Goal: Task Accomplishment & Management: Complete application form

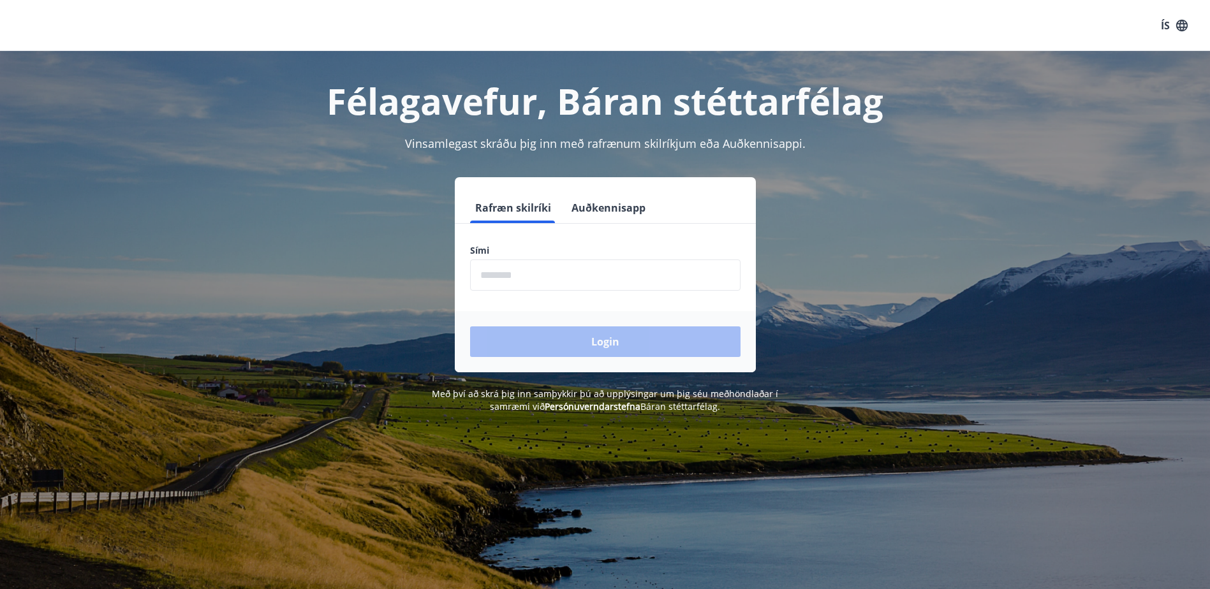
click at [517, 279] on input "phone" at bounding box center [605, 275] width 270 height 31
type input "********"
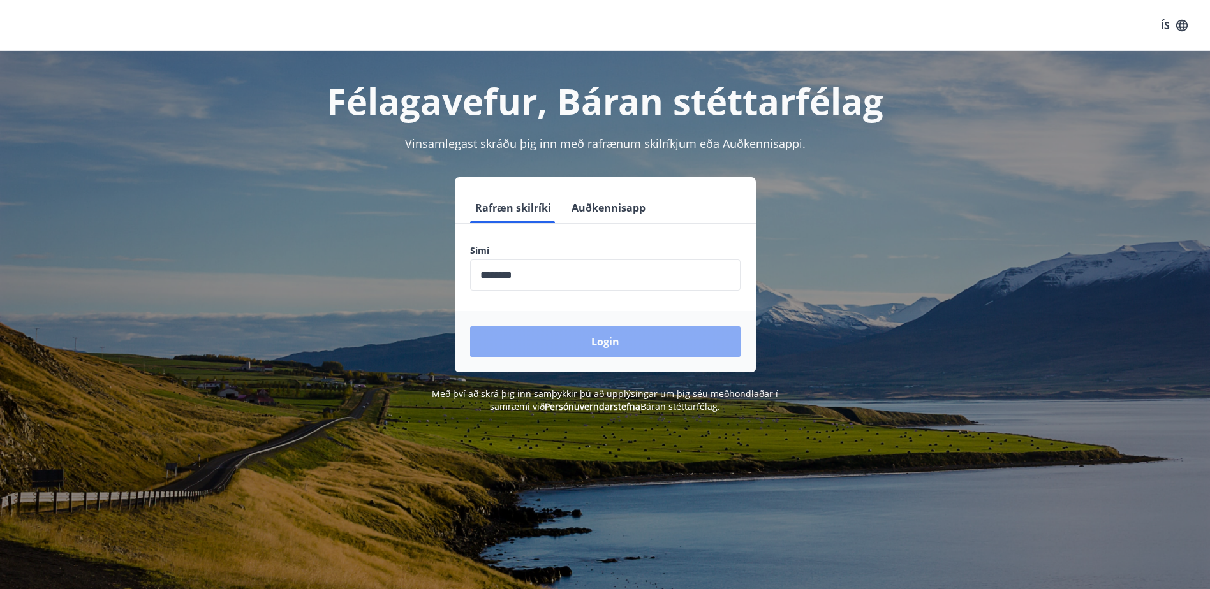
click at [656, 351] on button "Login" at bounding box center [605, 342] width 270 height 31
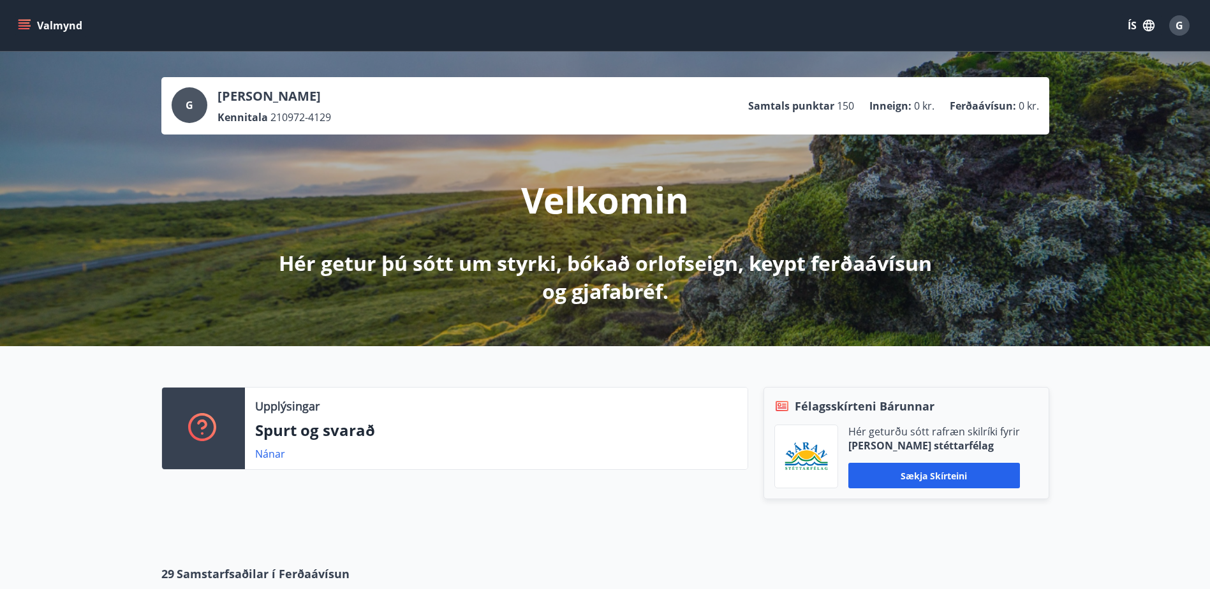
click at [27, 23] on icon "menu" at bounding box center [23, 22] width 11 height 1
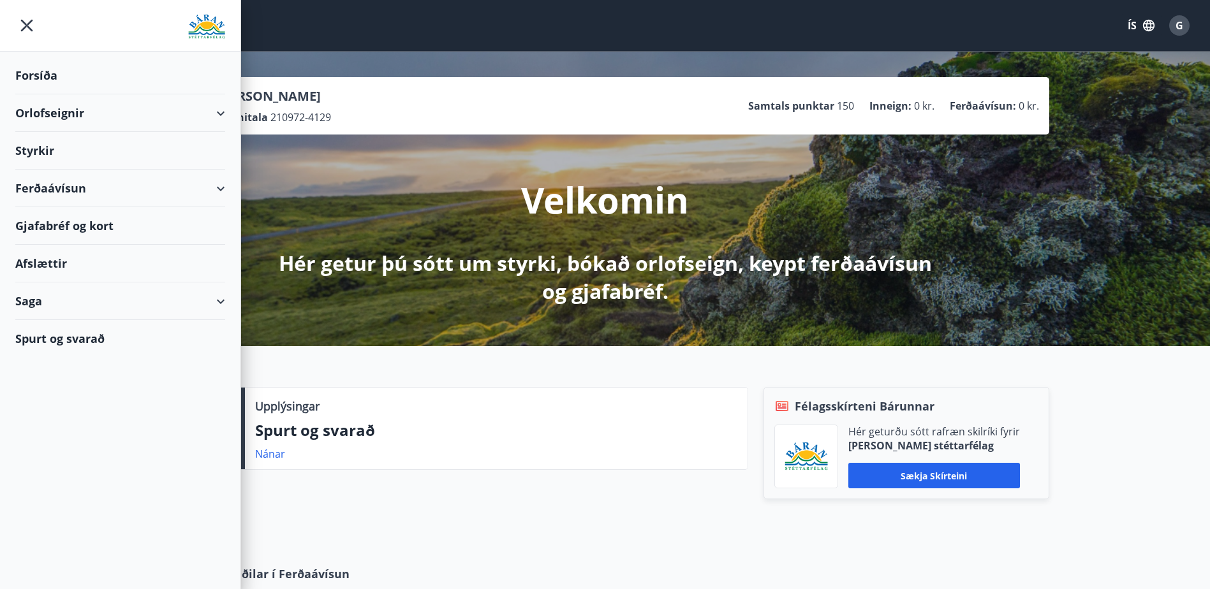
click at [36, 154] on div "Styrkir" at bounding box center [120, 151] width 210 height 38
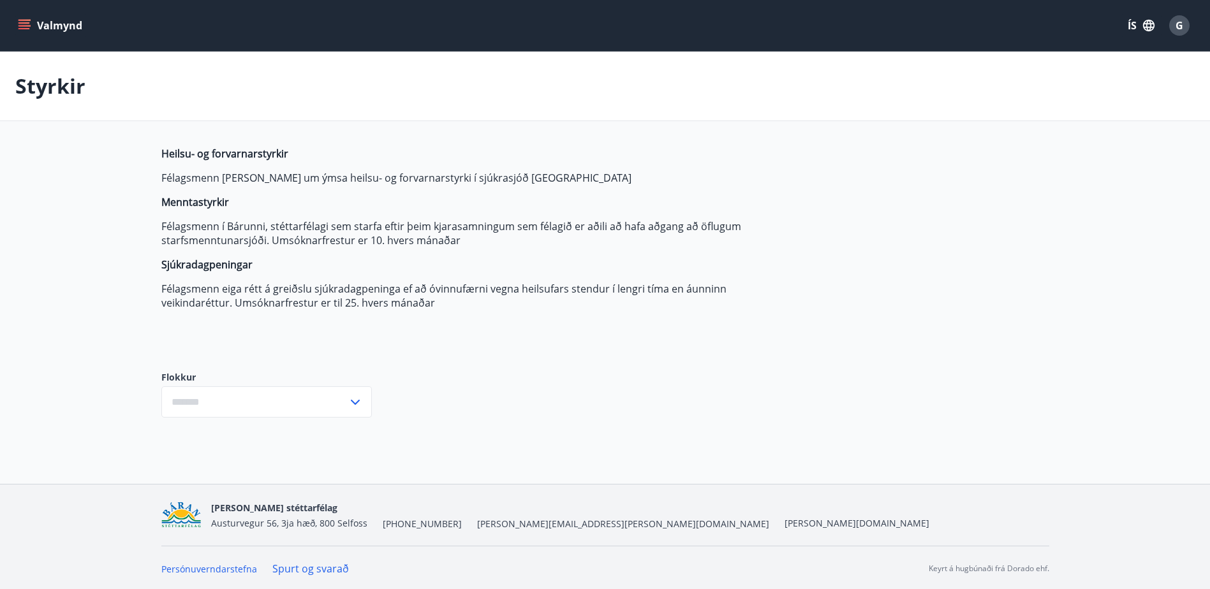
type input "***"
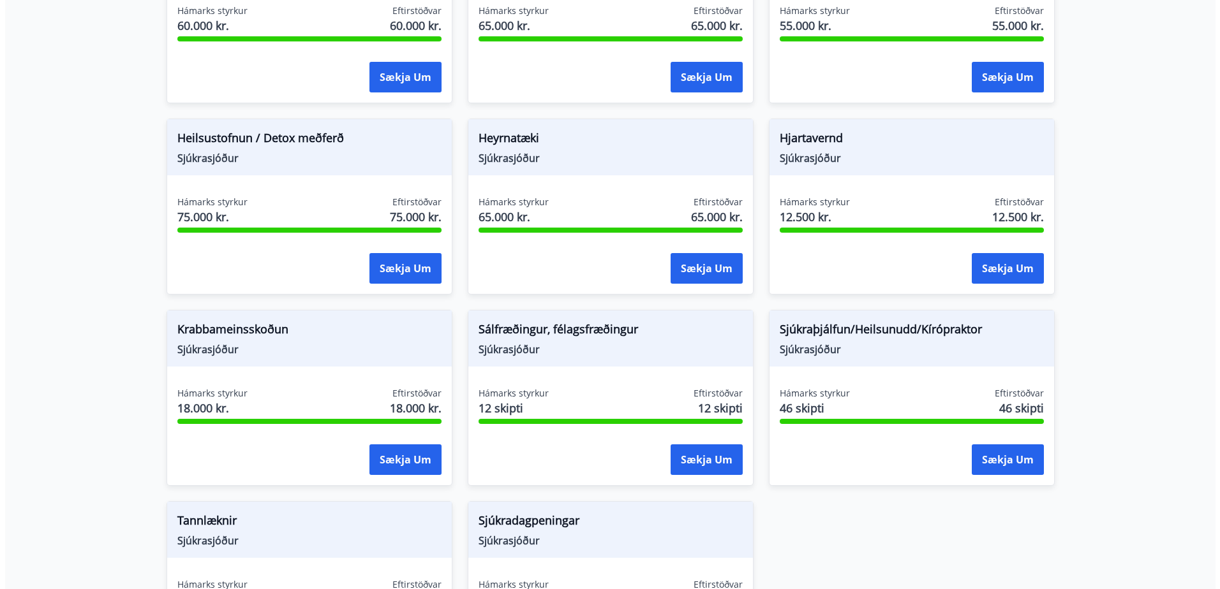
scroll to position [765, 0]
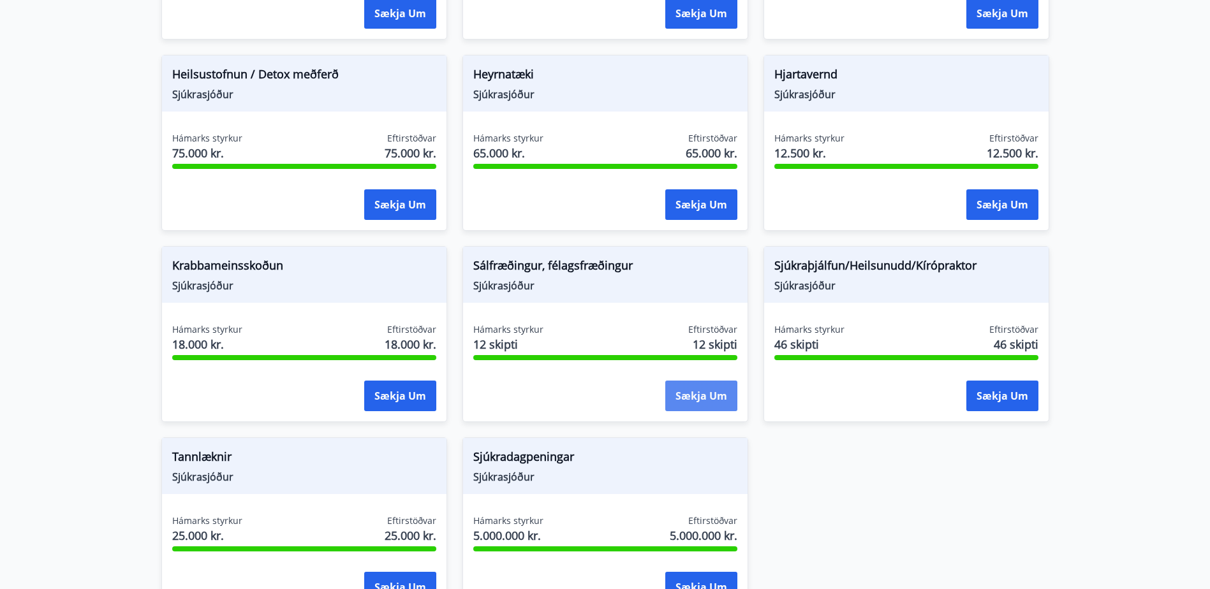
click at [693, 396] on button "Sækja um" at bounding box center [701, 396] width 72 height 31
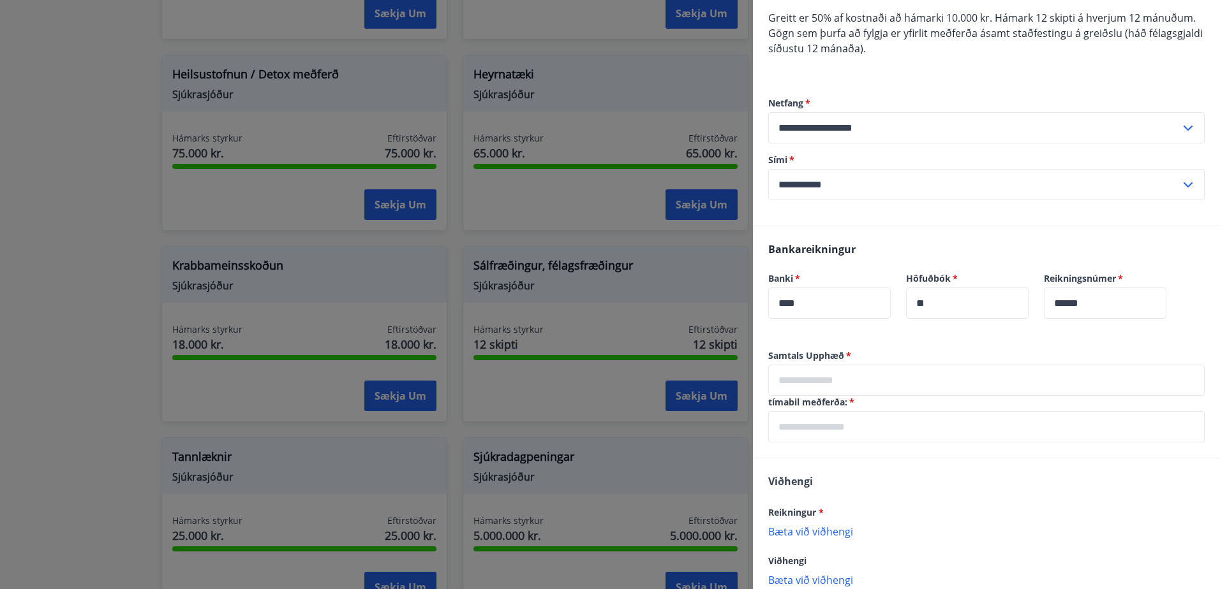
scroll to position [128, 0]
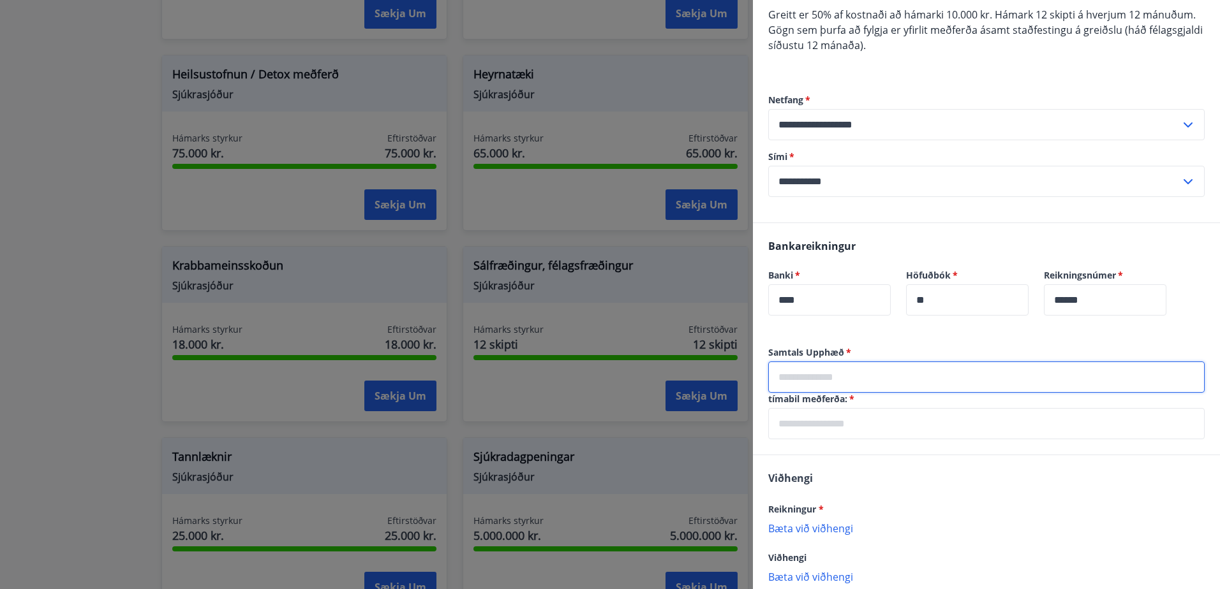
click at [811, 374] on input "text" at bounding box center [986, 377] width 436 height 31
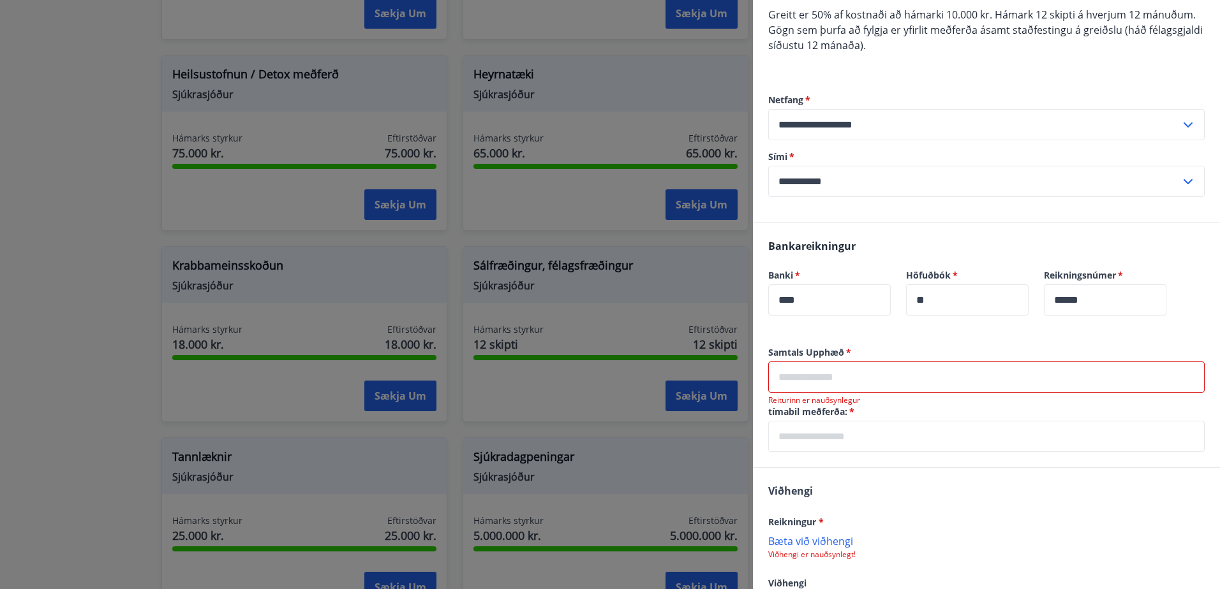
click at [839, 384] on input "text" at bounding box center [986, 377] width 436 height 31
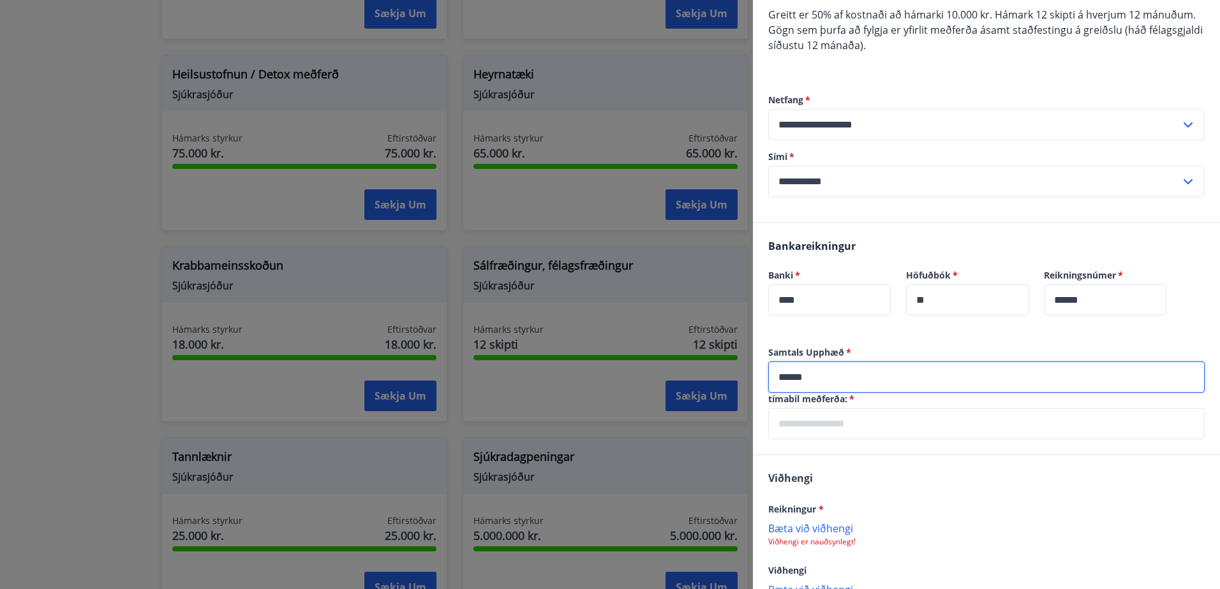
type input "******"
click at [842, 426] on input "text" at bounding box center [986, 423] width 436 height 31
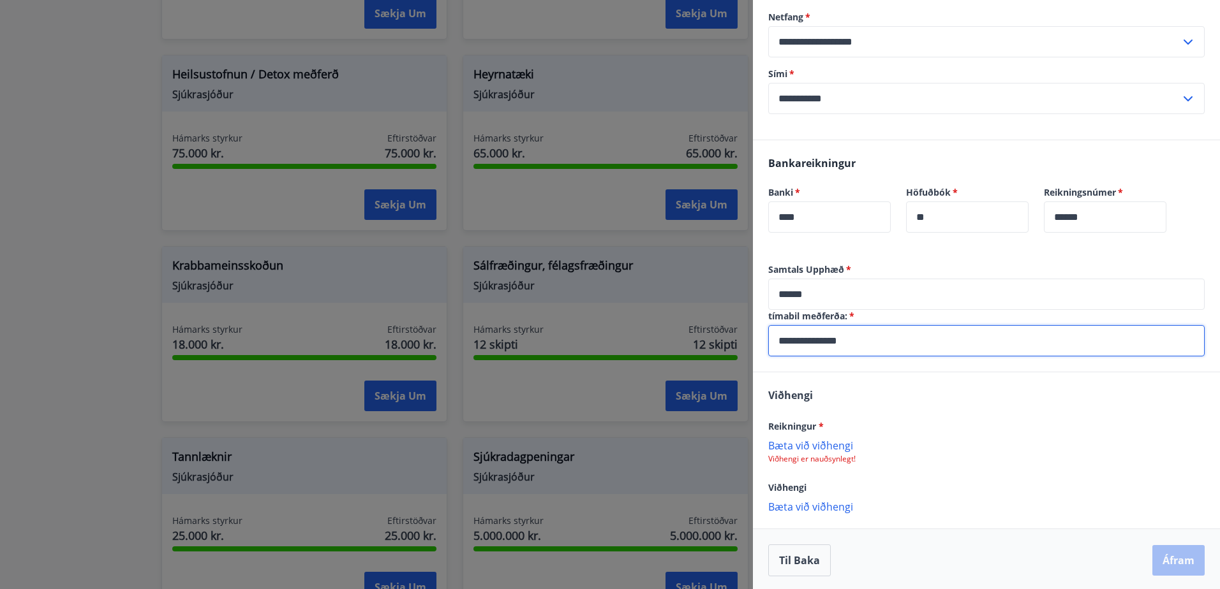
scroll to position [213, 0]
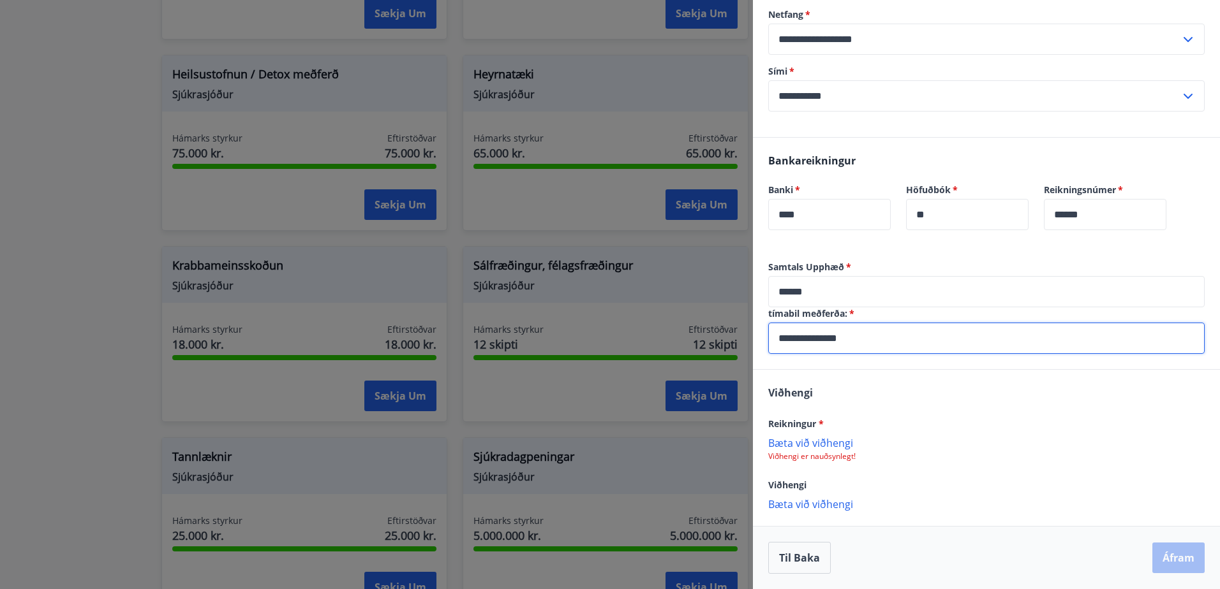
type input "**********"
click at [815, 445] on p "Bæta við viðhengi" at bounding box center [986, 442] width 436 height 13
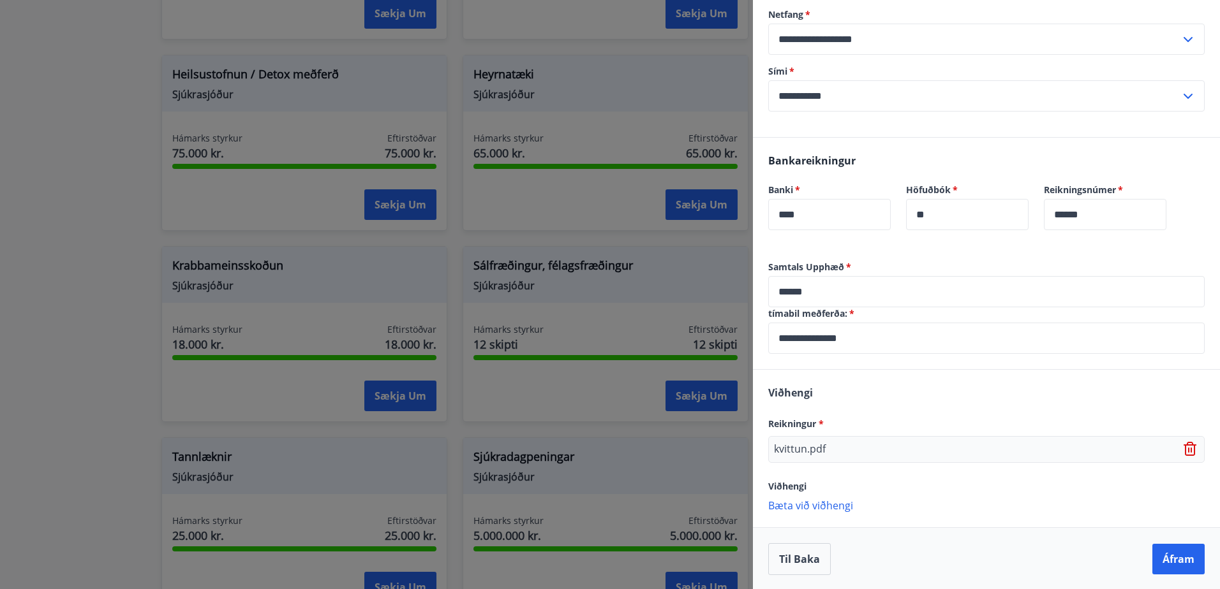
click at [828, 506] on p "Bæta við viðhengi" at bounding box center [986, 505] width 436 height 13
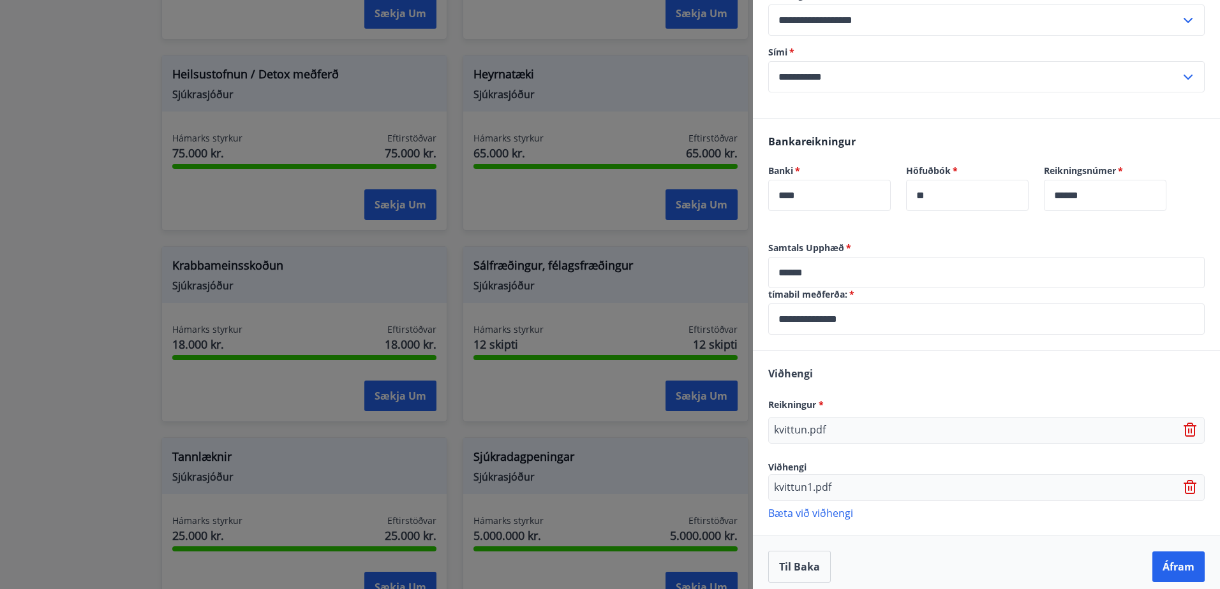
scroll to position [241, 0]
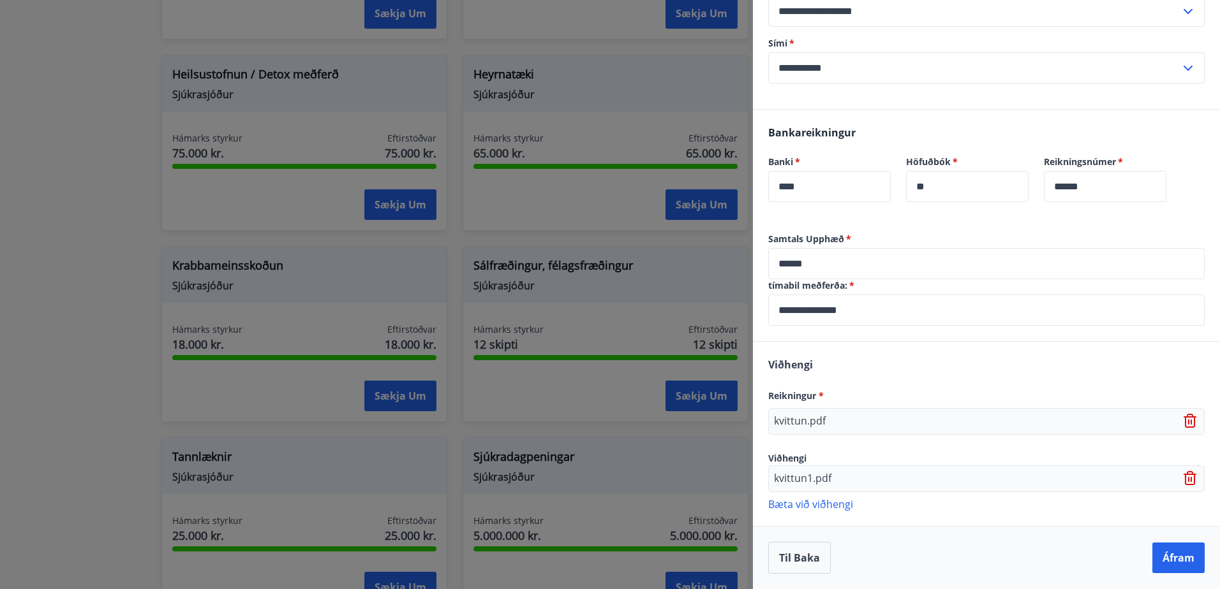
click at [814, 500] on p "Bæta við viðhengi" at bounding box center [986, 504] width 436 height 13
click at [836, 538] on p "Bæta við viðhengi" at bounding box center [986, 535] width 436 height 13
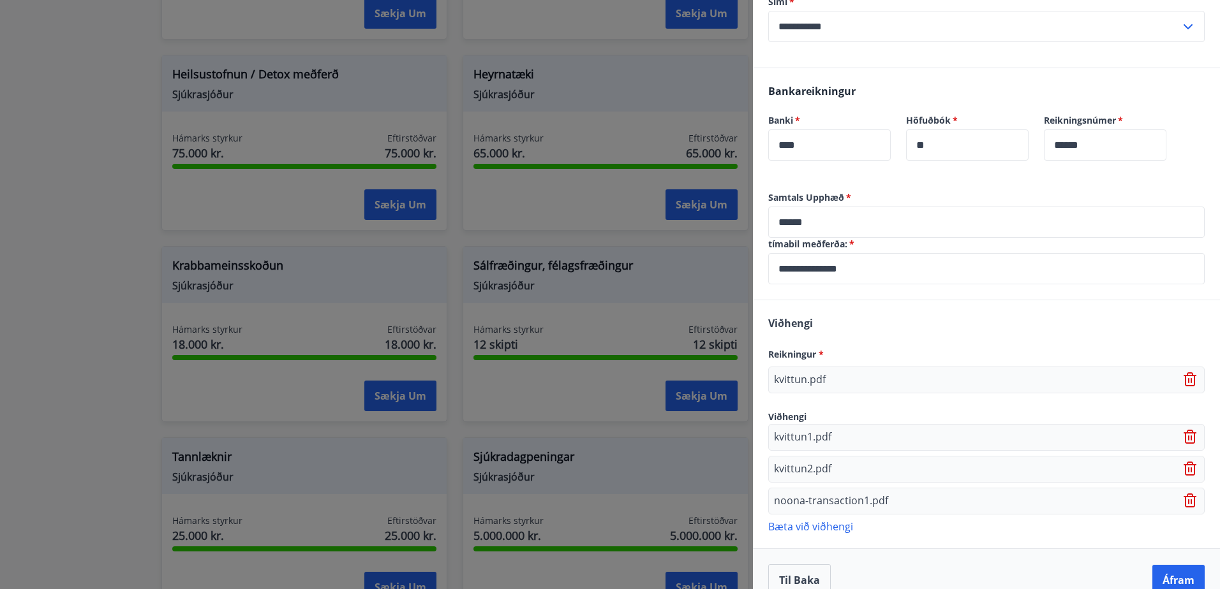
scroll to position [305, 0]
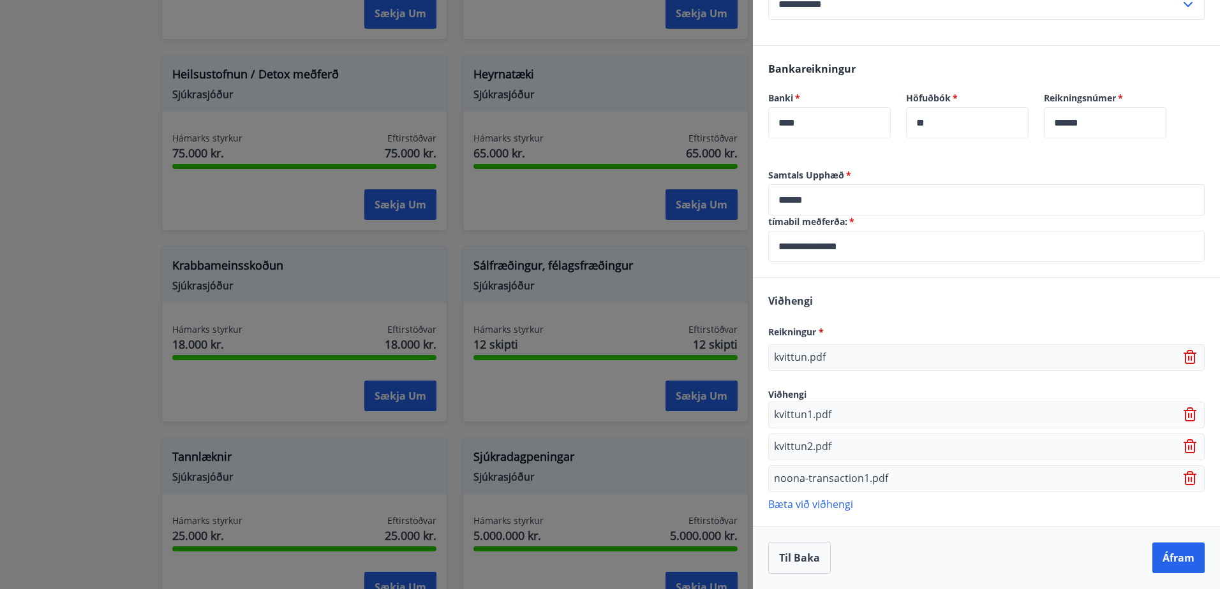
click at [810, 505] on p "Bæta við viðhengi" at bounding box center [986, 504] width 436 height 13
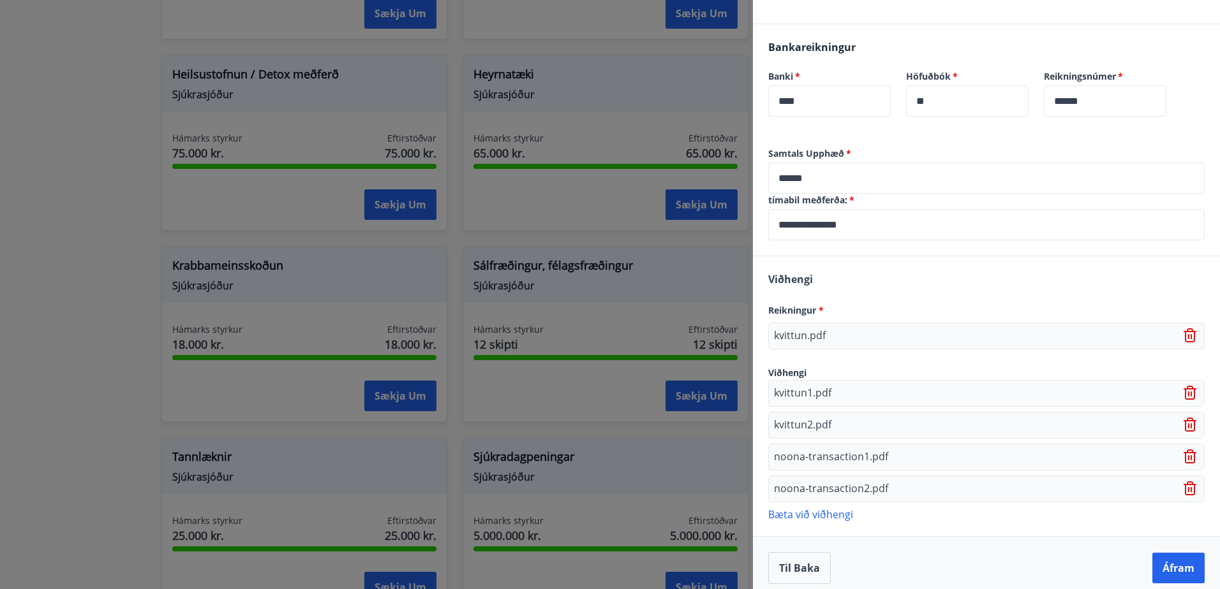
scroll to position [337, 0]
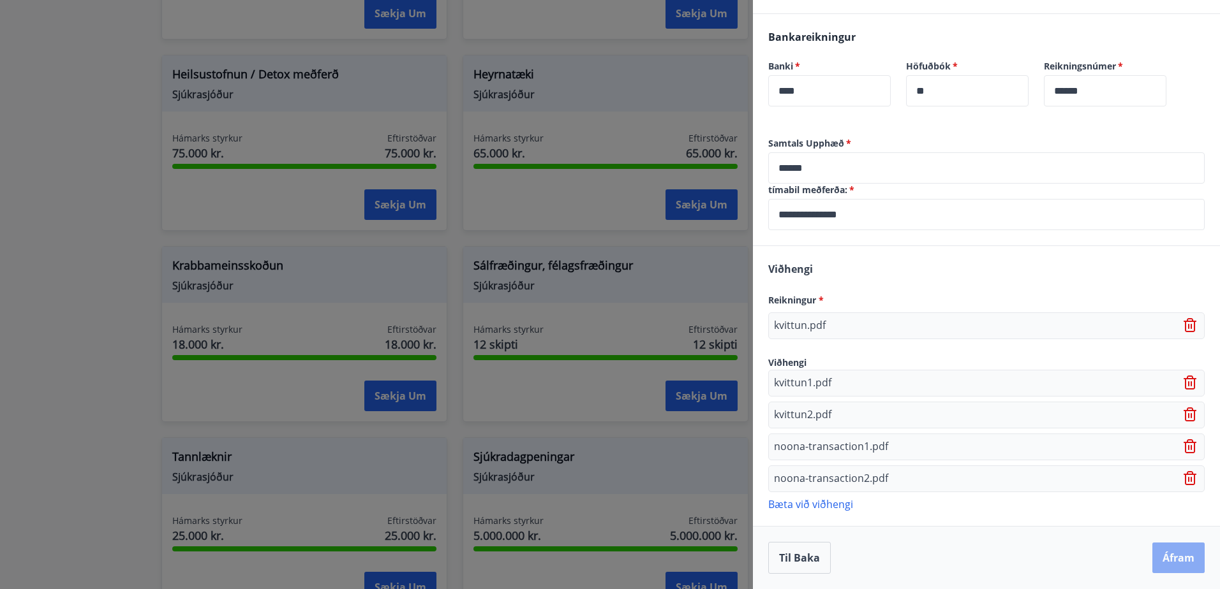
click at [1183, 562] on button "Áfram" at bounding box center [1178, 558] width 52 height 31
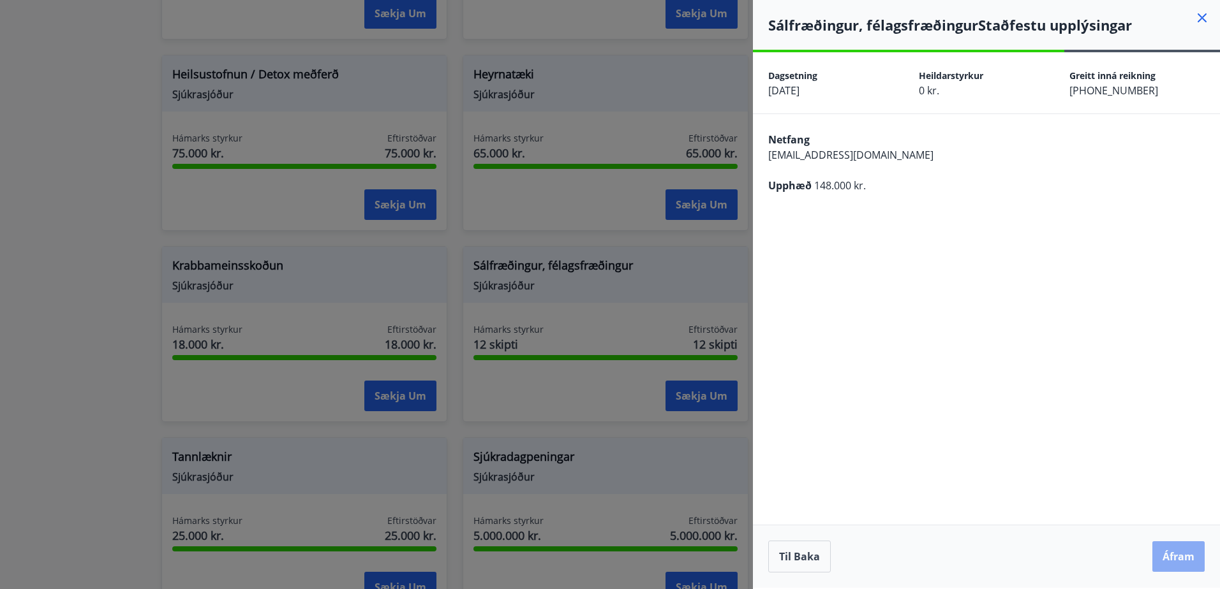
click at [1186, 559] on button "Áfram" at bounding box center [1178, 557] width 52 height 31
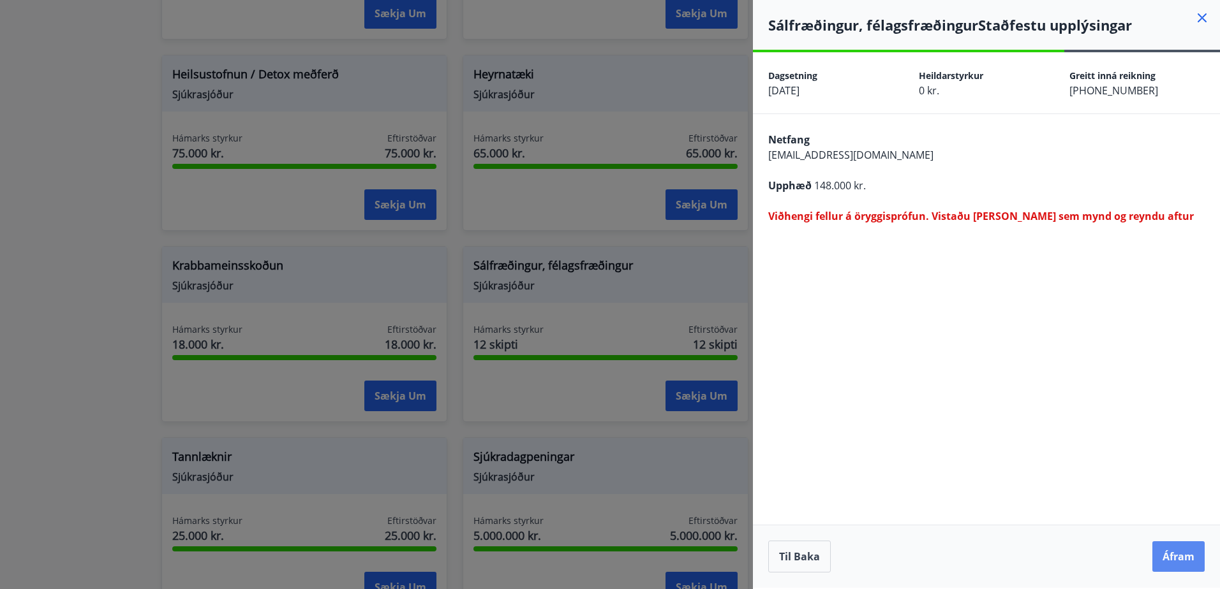
click at [1190, 561] on button "Áfram" at bounding box center [1178, 557] width 52 height 31
click at [805, 558] on button "Til baka" at bounding box center [799, 557] width 63 height 32
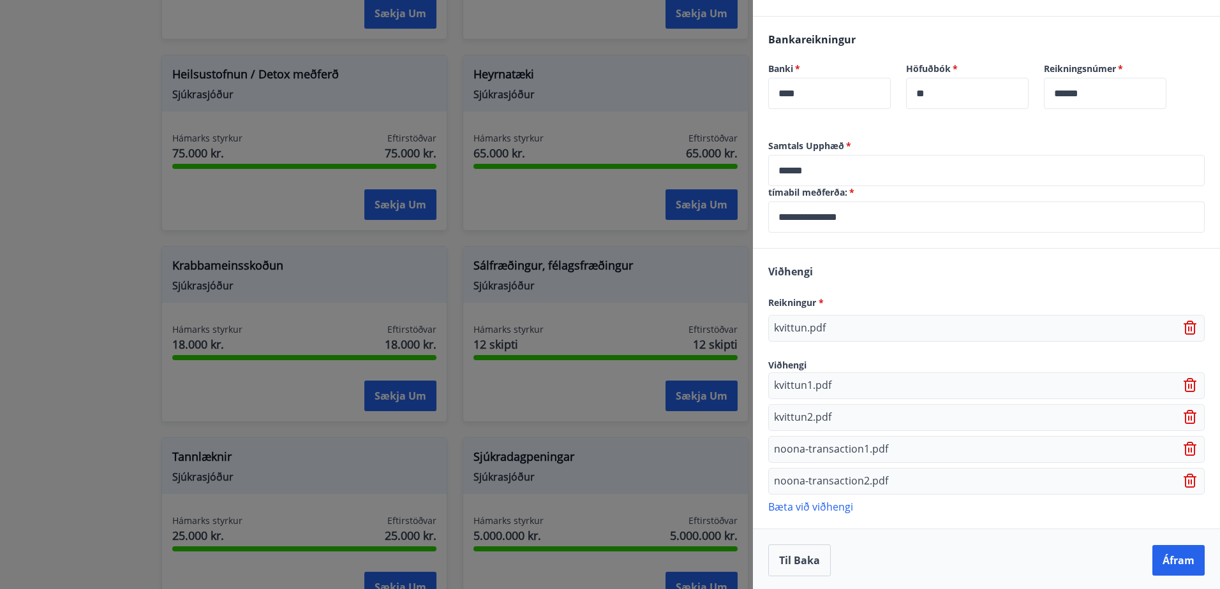
scroll to position [337, 0]
click at [1188, 479] on icon at bounding box center [1188, 479] width 1 height 5
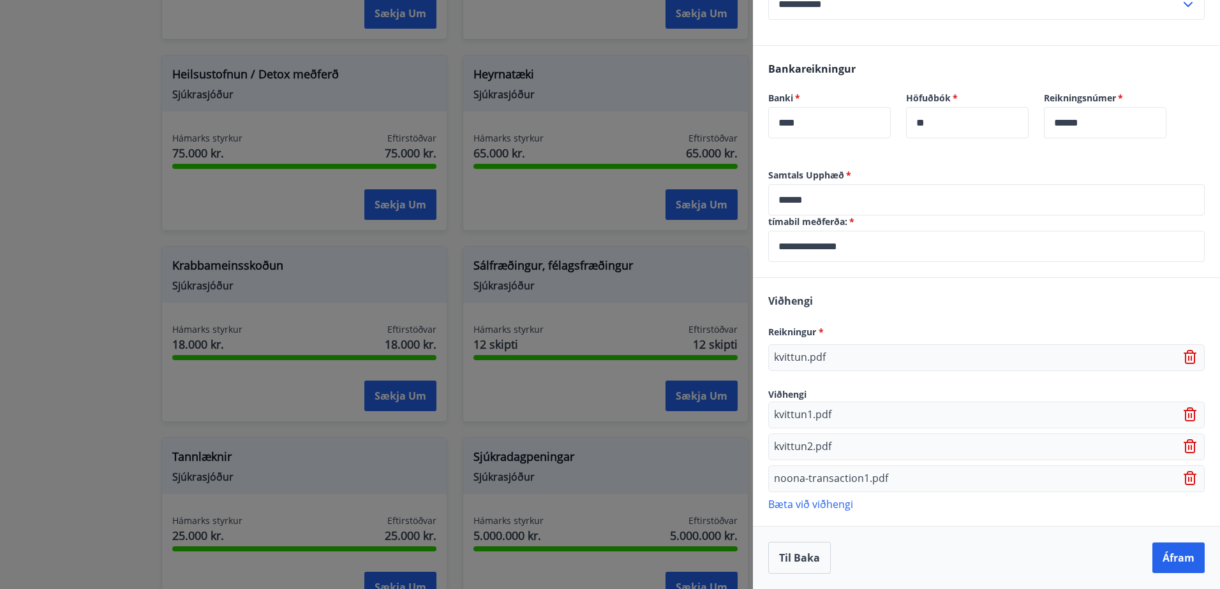
click at [1190, 478] on icon at bounding box center [1190, 479] width 1 height 5
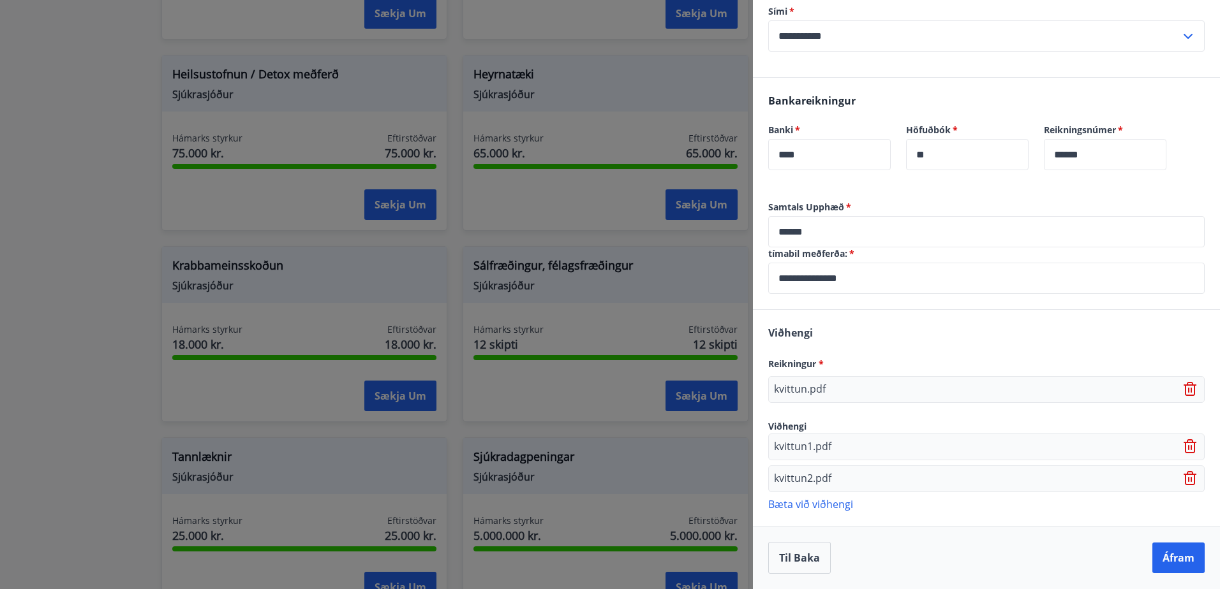
click at [1188, 478] on icon at bounding box center [1188, 479] width 1 height 5
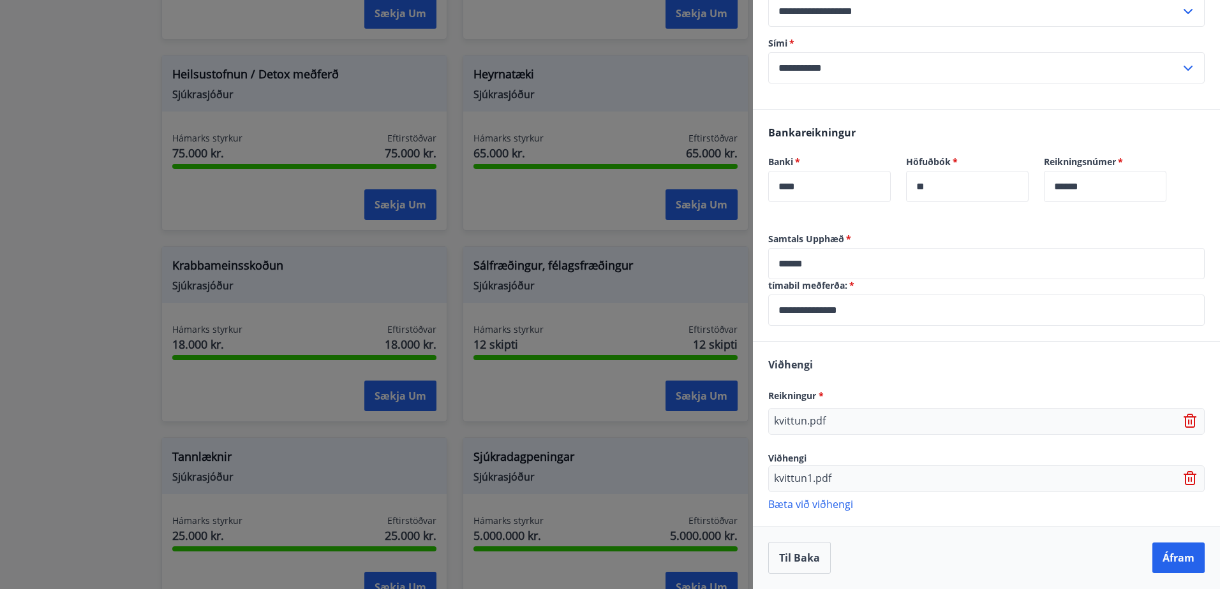
click at [1183, 484] on icon at bounding box center [1190, 478] width 15 height 15
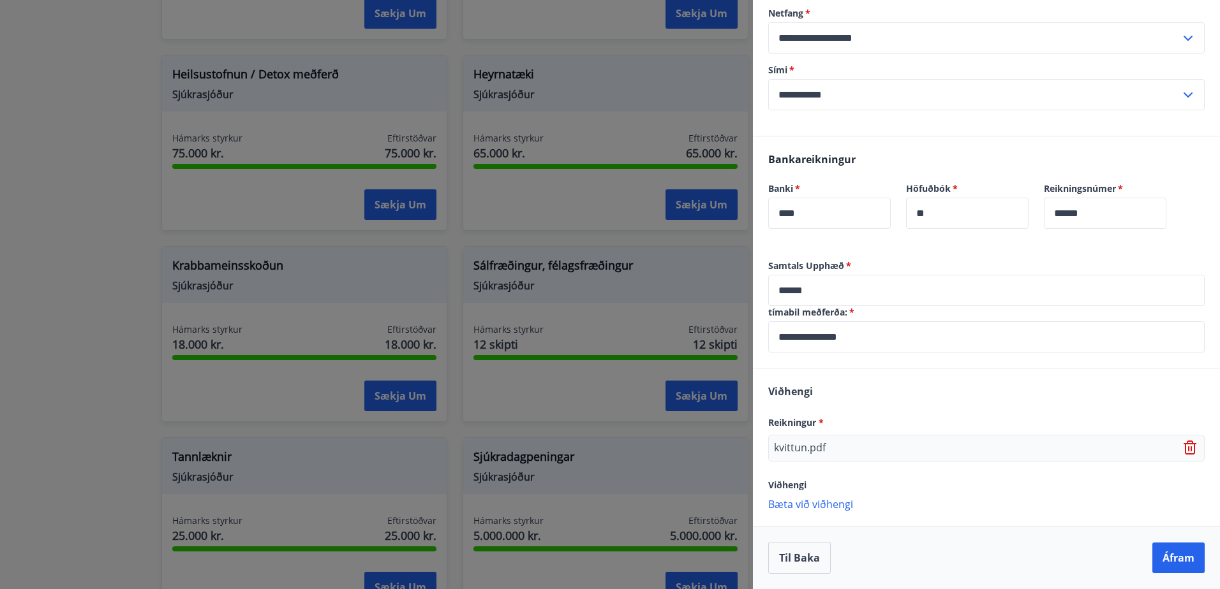
scroll to position [214, 0]
click at [1188, 451] on icon at bounding box center [1188, 449] width 1 height 5
click at [788, 444] on p "Bæta við viðhengi" at bounding box center [986, 442] width 436 height 13
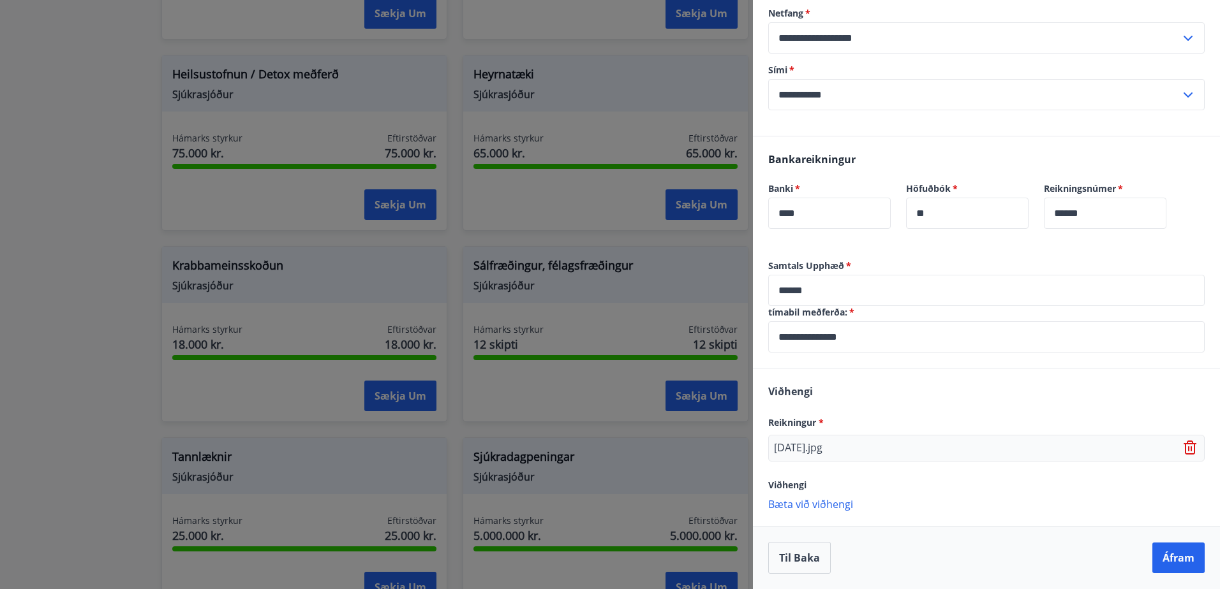
click at [801, 508] on p "Bæta við viðhengi" at bounding box center [986, 504] width 436 height 13
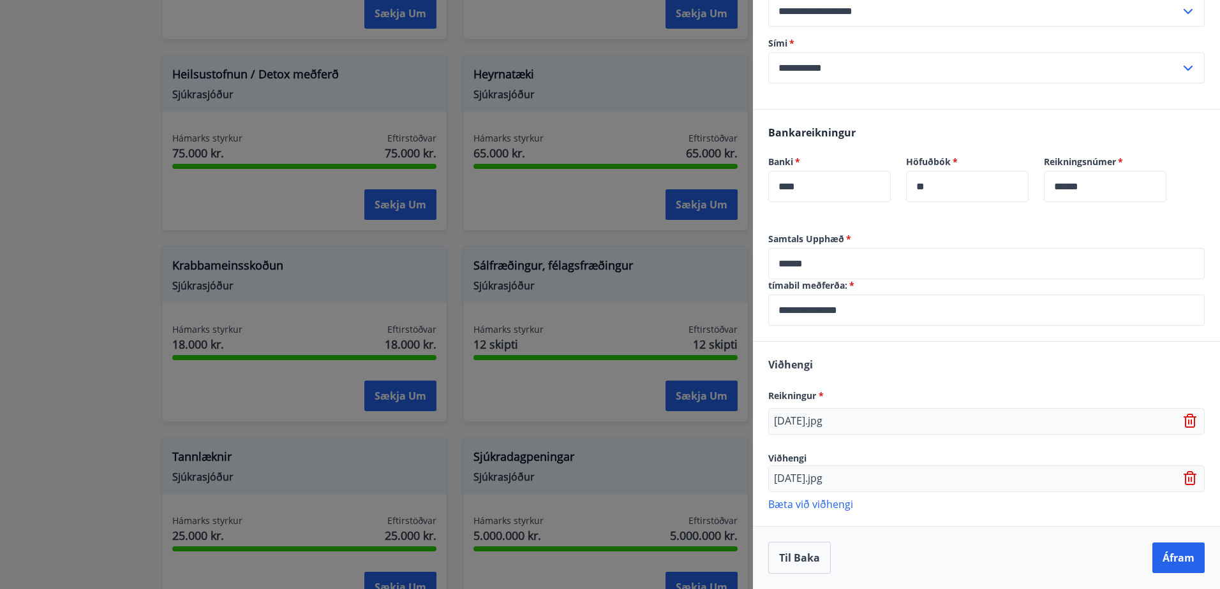
click at [804, 506] on p "Bæta við viðhengi" at bounding box center [986, 504] width 436 height 13
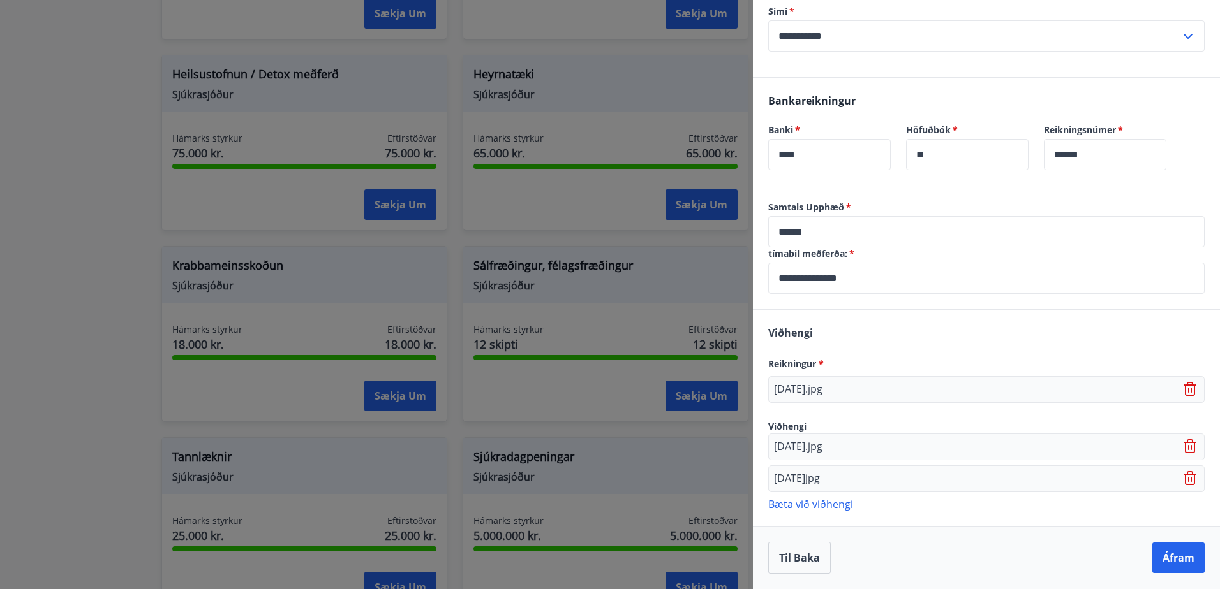
click at [821, 507] on p "Bæta við viðhengi" at bounding box center [986, 504] width 436 height 13
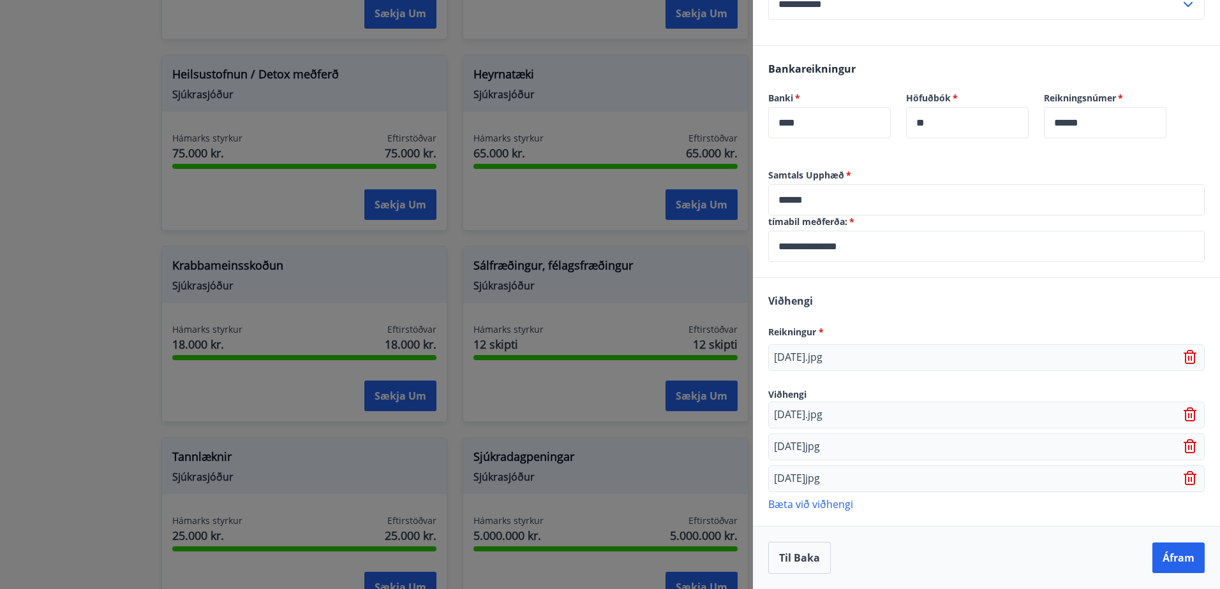
click at [844, 505] on p "Bæta við viðhengi" at bounding box center [986, 504] width 436 height 13
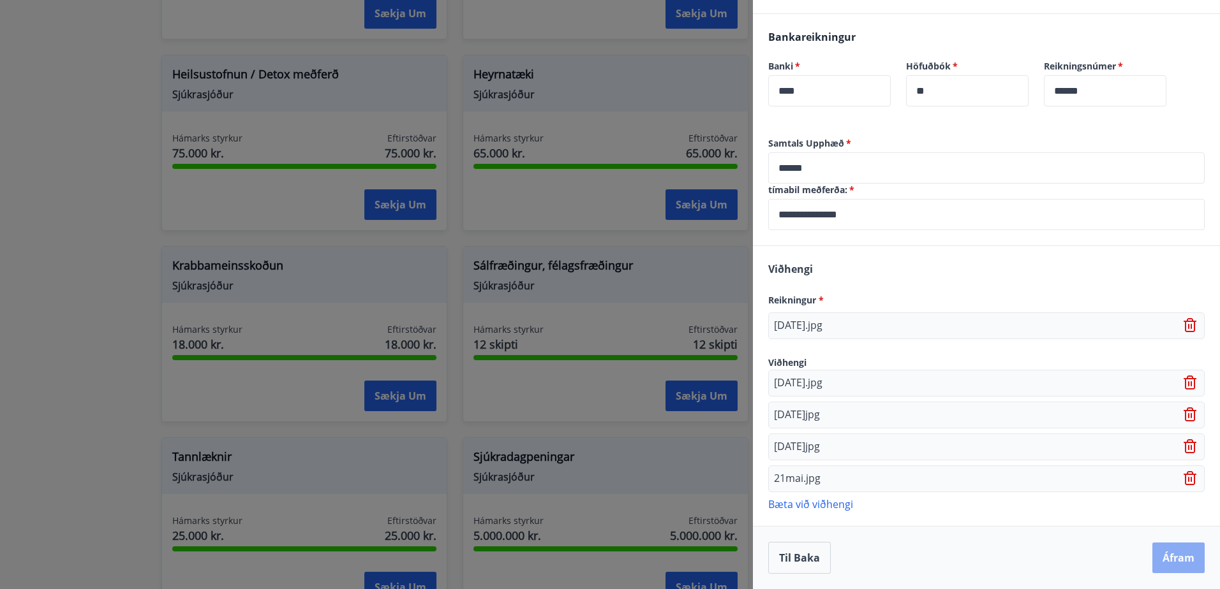
click at [1158, 560] on button "Áfram" at bounding box center [1178, 558] width 52 height 31
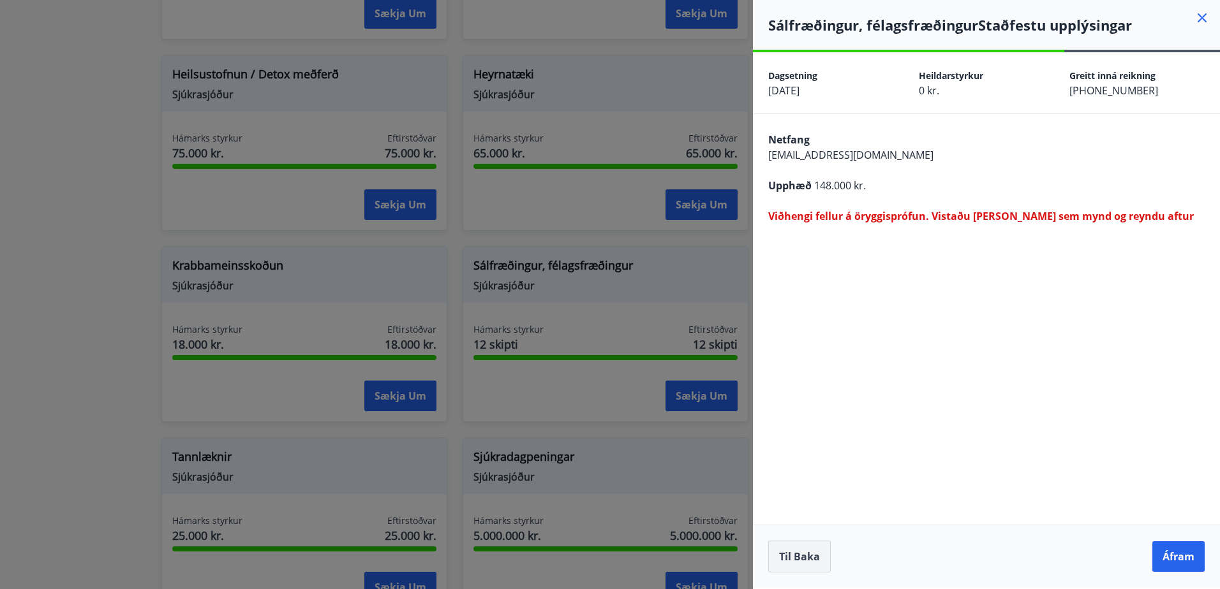
click at [786, 557] on button "Til baka" at bounding box center [799, 557] width 63 height 32
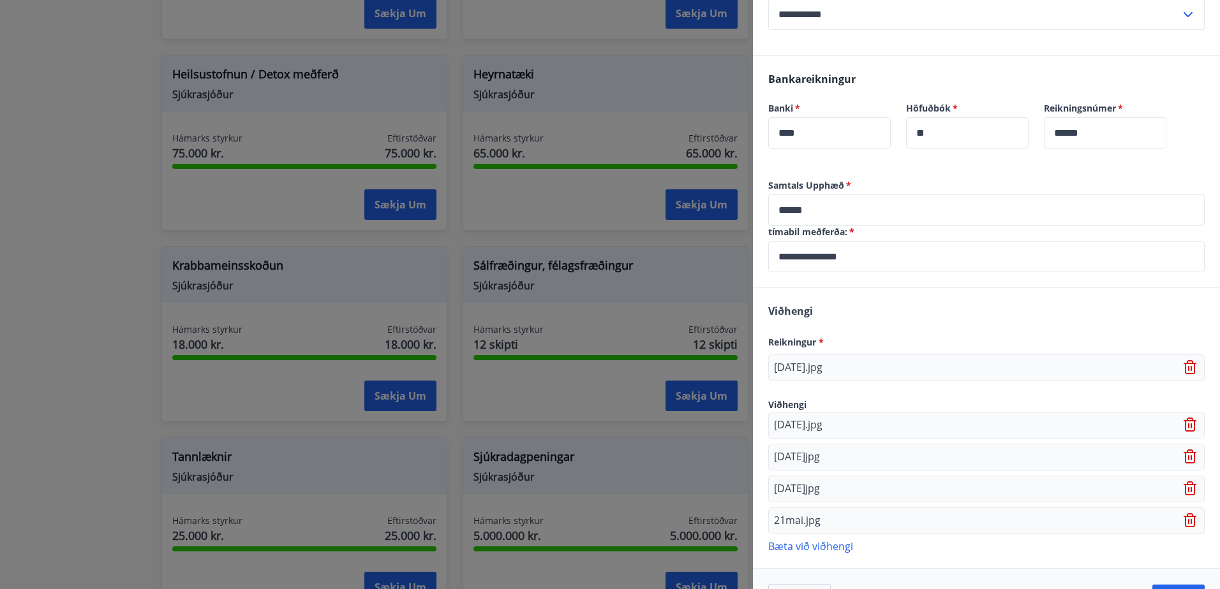
scroll to position [319, 0]
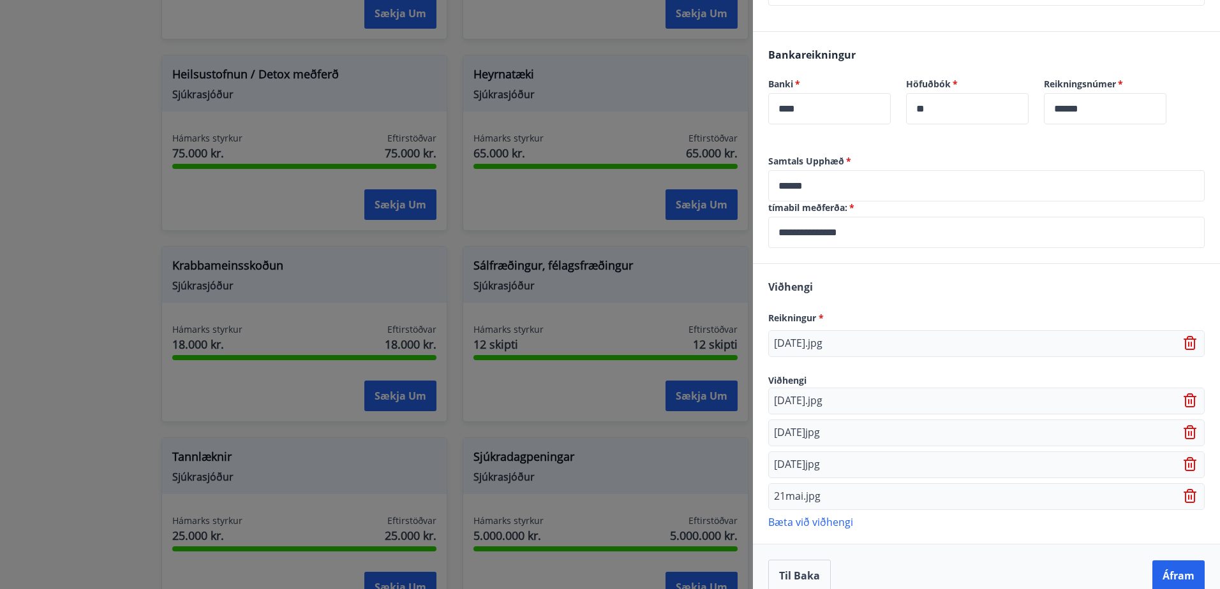
click at [1183, 341] on icon at bounding box center [1190, 343] width 15 height 15
click at [1183, 398] on icon at bounding box center [1190, 399] width 15 height 15
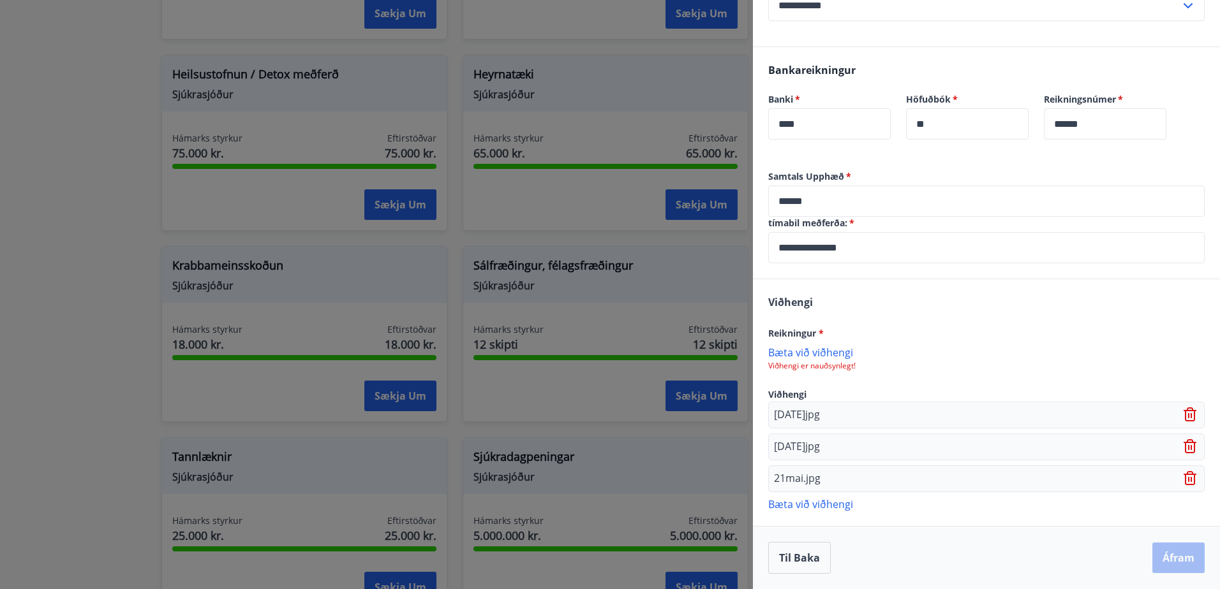
click at [1183, 418] on icon at bounding box center [1190, 415] width 15 height 15
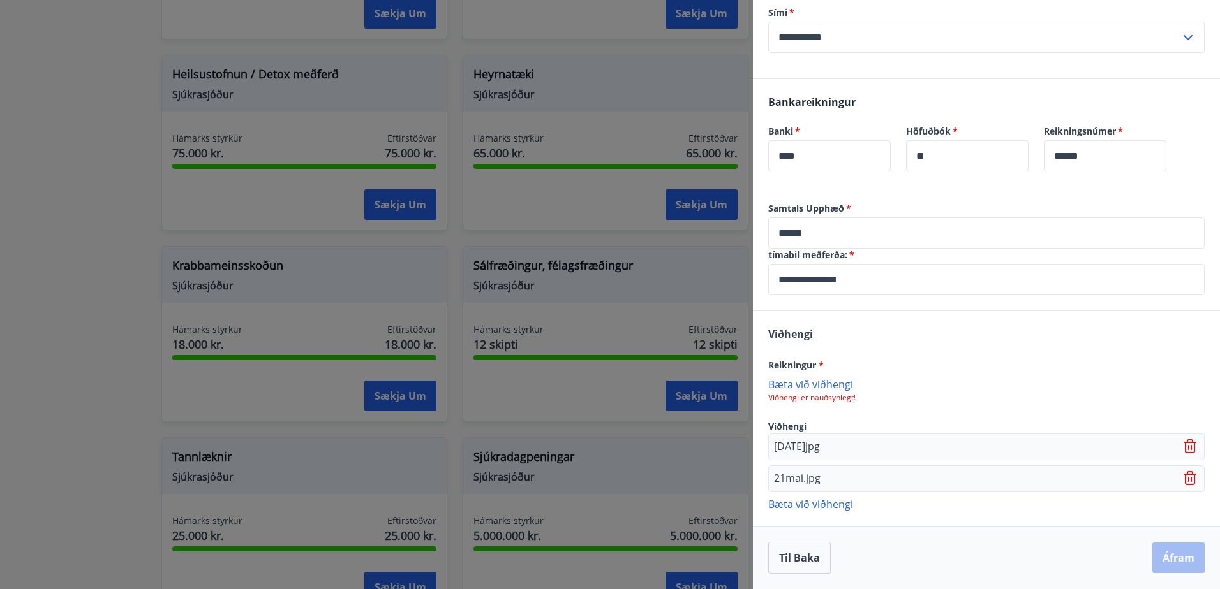
click at [1183, 445] on icon at bounding box center [1190, 447] width 15 height 15
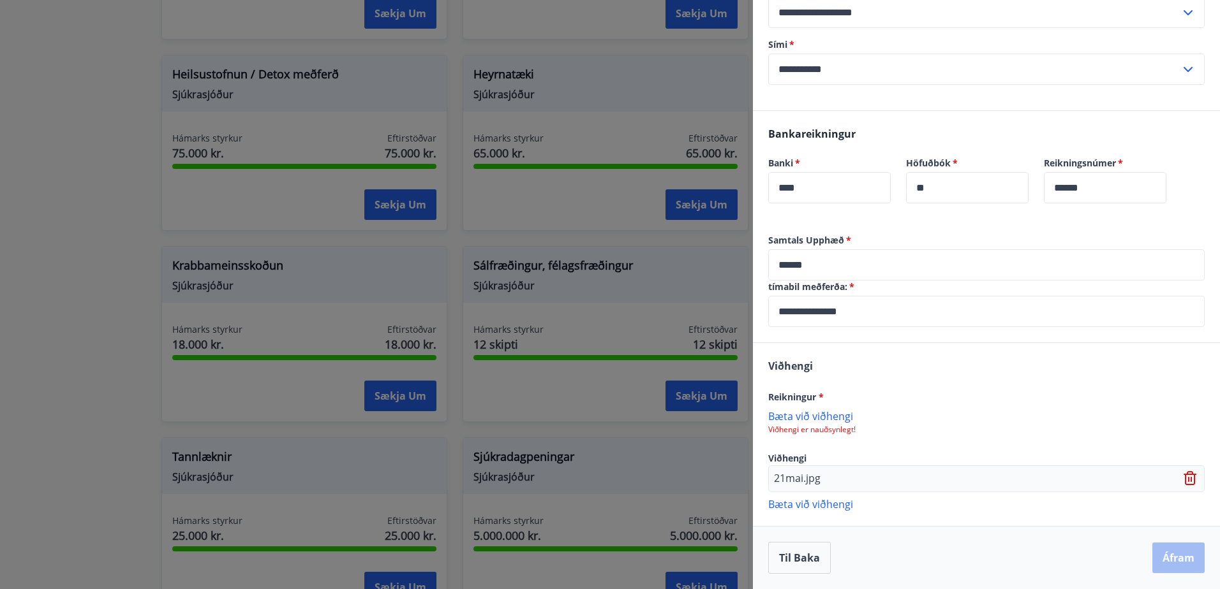
click at [1183, 482] on icon at bounding box center [1190, 478] width 15 height 15
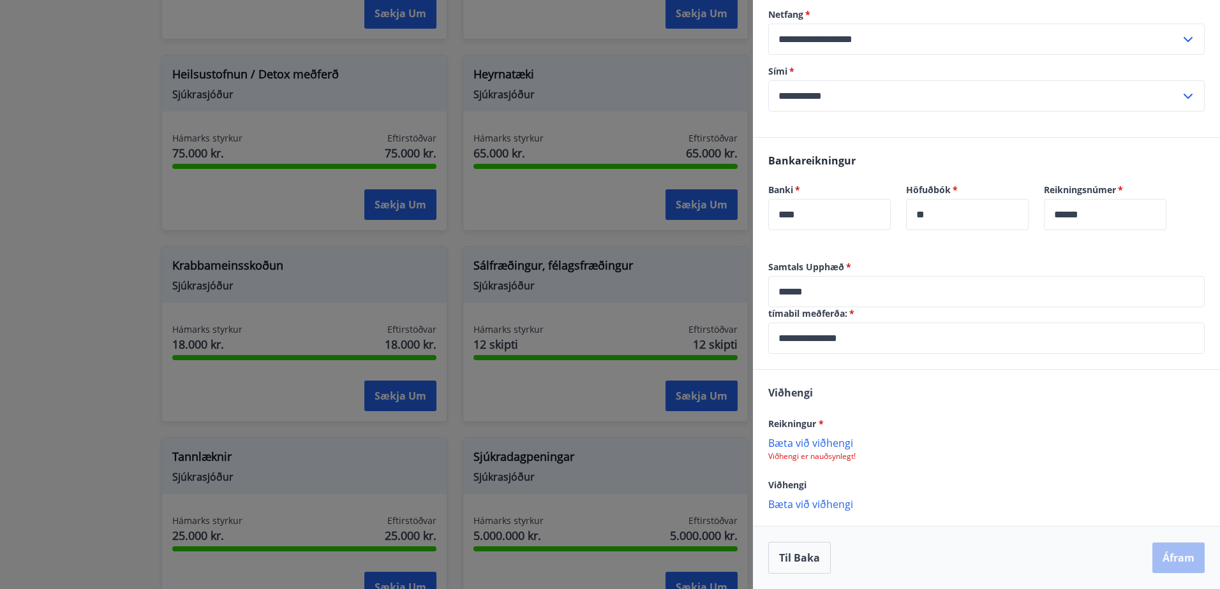
click at [832, 454] on p "Viðhengi er nauðsynlegt!" at bounding box center [986, 457] width 436 height 10
click at [778, 441] on p "Bæta við viðhengi" at bounding box center [986, 442] width 436 height 13
click at [821, 441] on p "Bæta við viðhengi" at bounding box center [986, 442] width 436 height 13
click at [1166, 564] on button "Áfram" at bounding box center [1178, 558] width 52 height 31
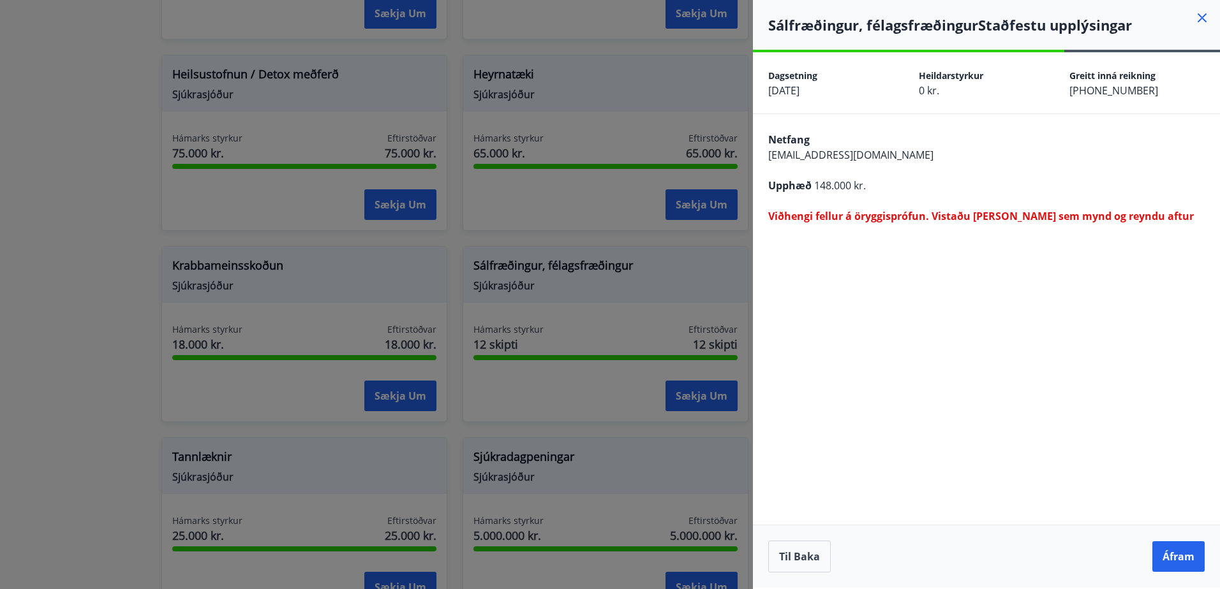
scroll to position [0, 0]
click at [803, 553] on button "Til baka" at bounding box center [799, 557] width 63 height 32
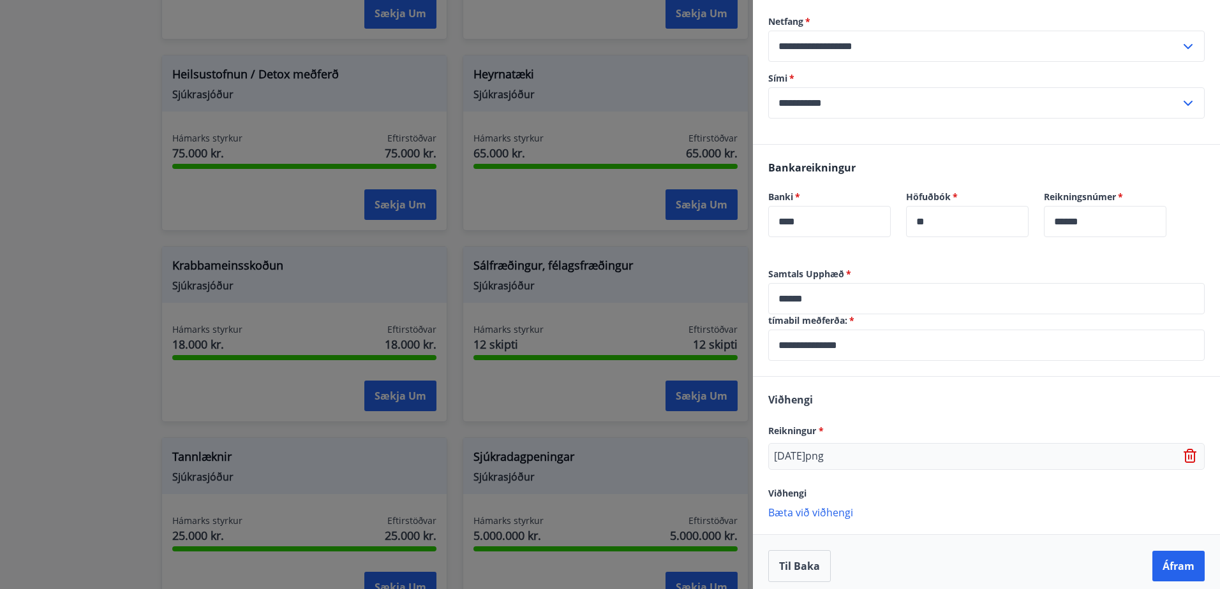
scroll to position [214, 0]
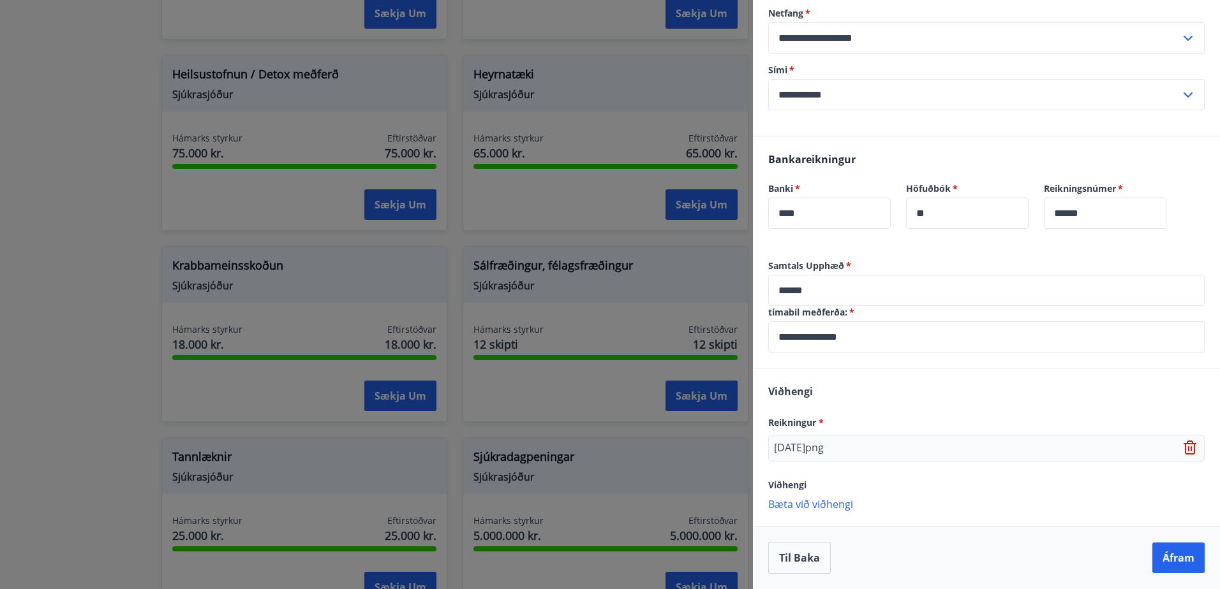
click at [1188, 451] on icon at bounding box center [1188, 449] width 1 height 5
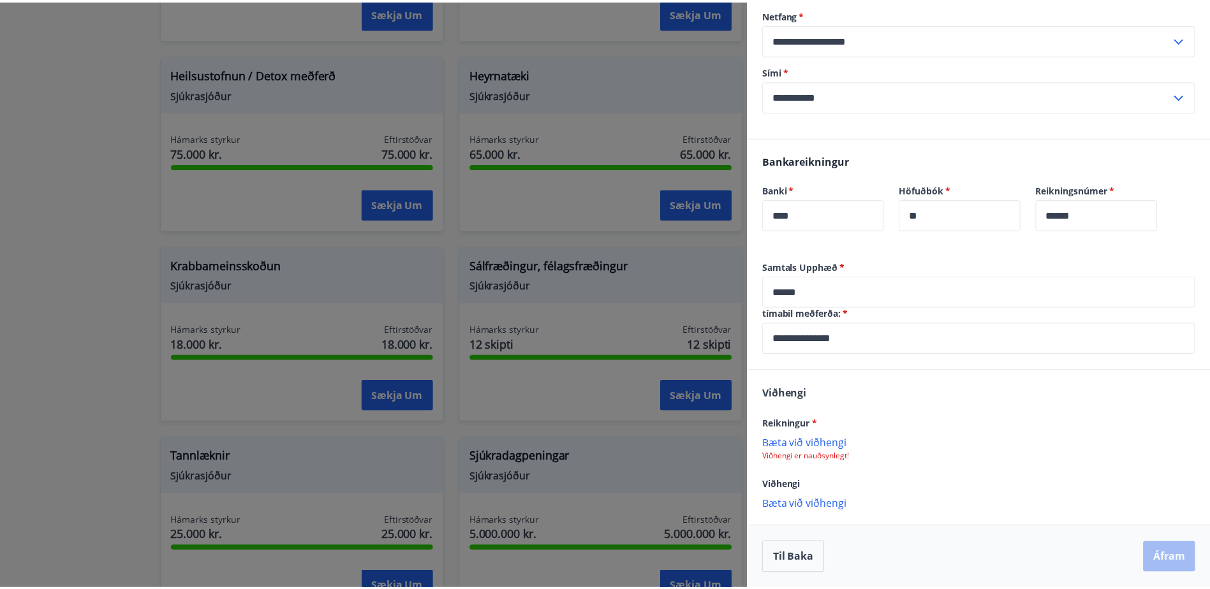
scroll to position [213, 0]
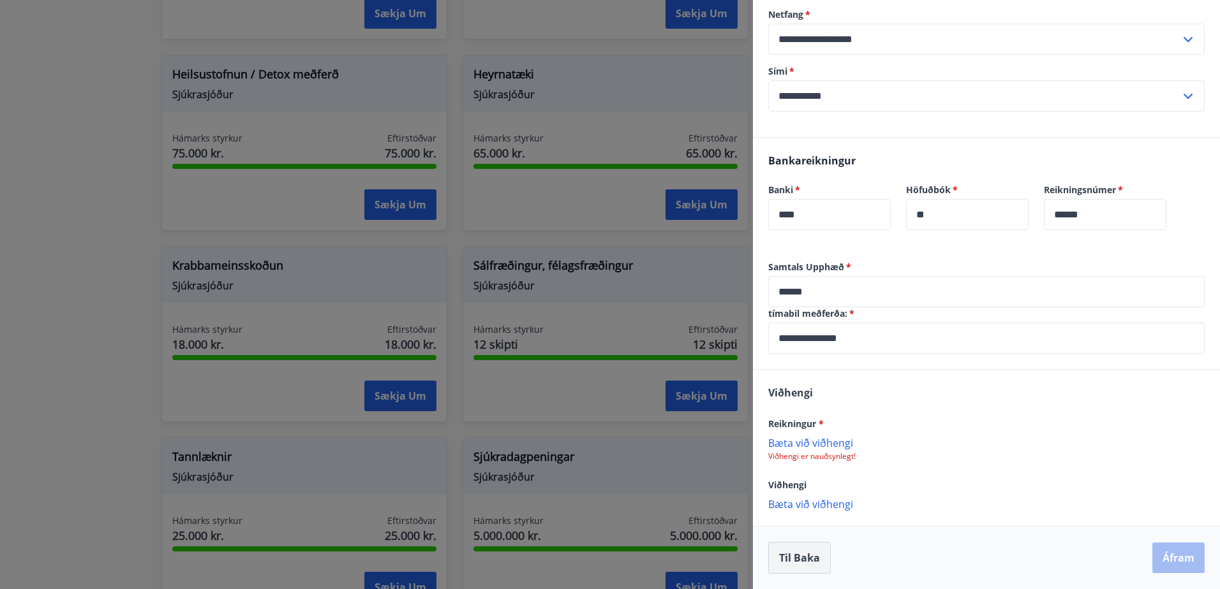
click at [800, 563] on button "Til baka" at bounding box center [799, 558] width 63 height 32
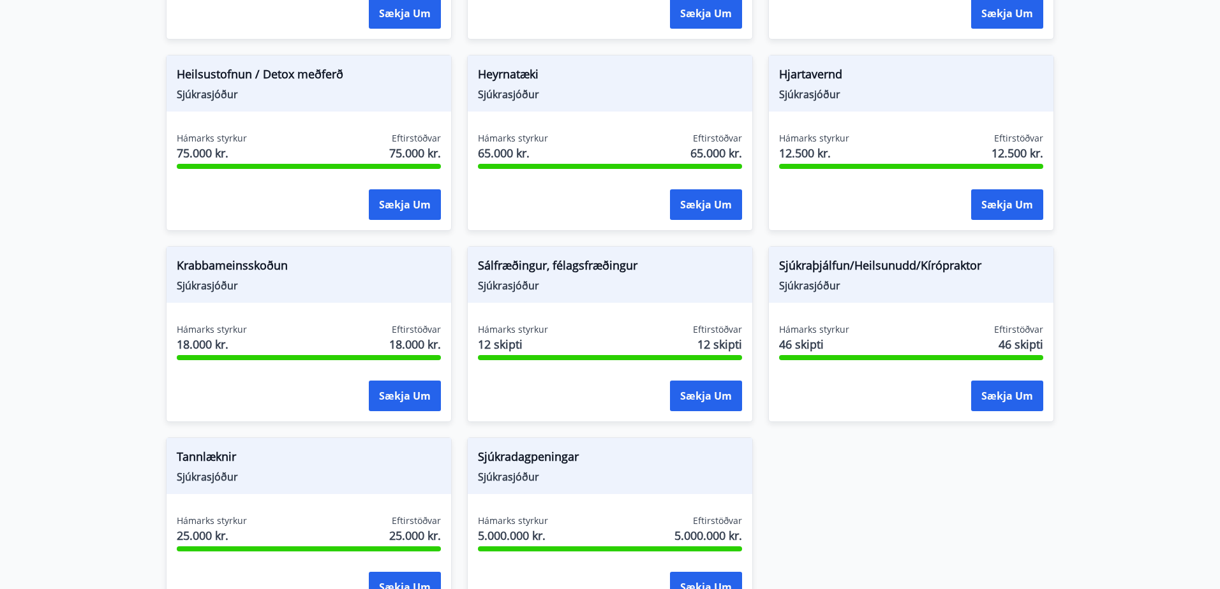
scroll to position [0, 0]
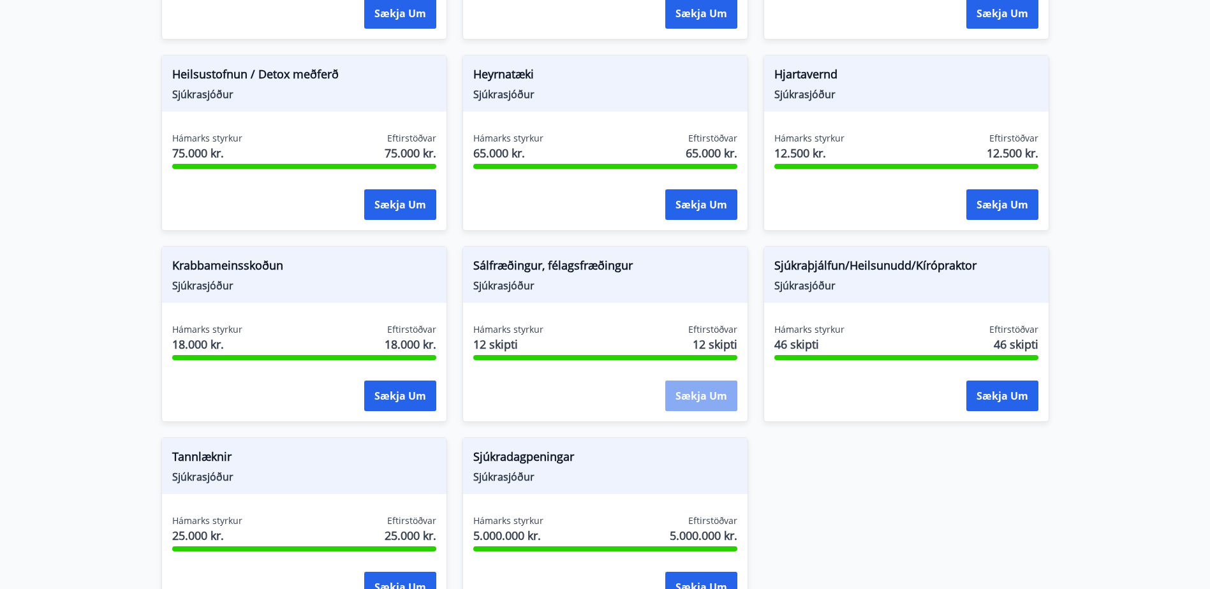
click at [683, 396] on button "Sækja um" at bounding box center [701, 396] width 72 height 31
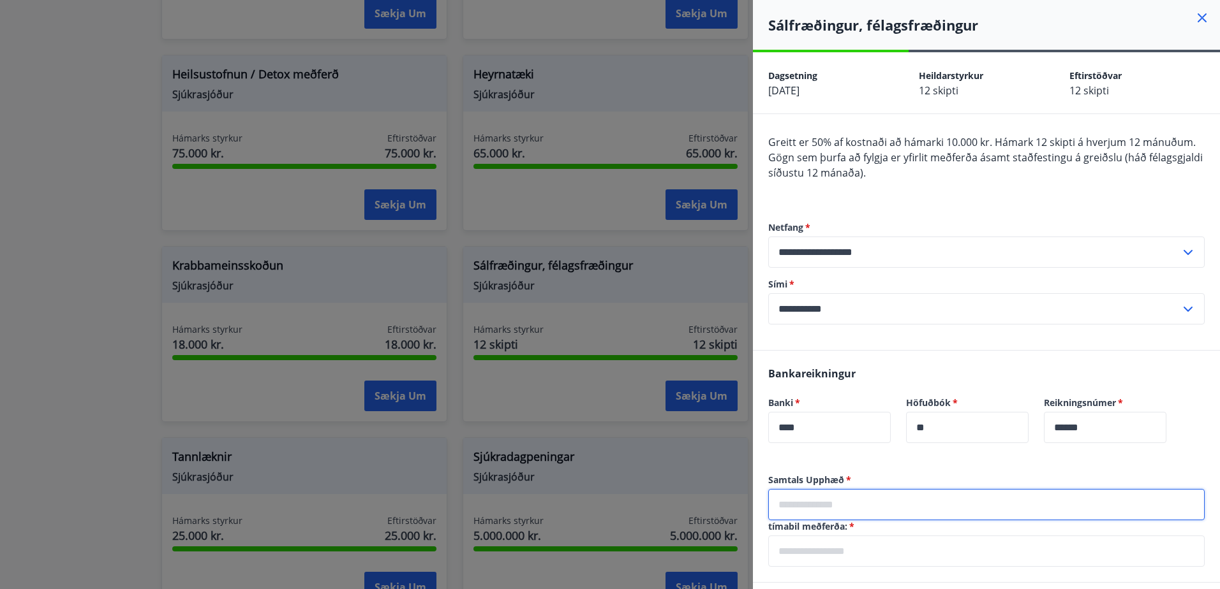
click at [846, 499] on input "text" at bounding box center [986, 504] width 436 height 31
type input "******"
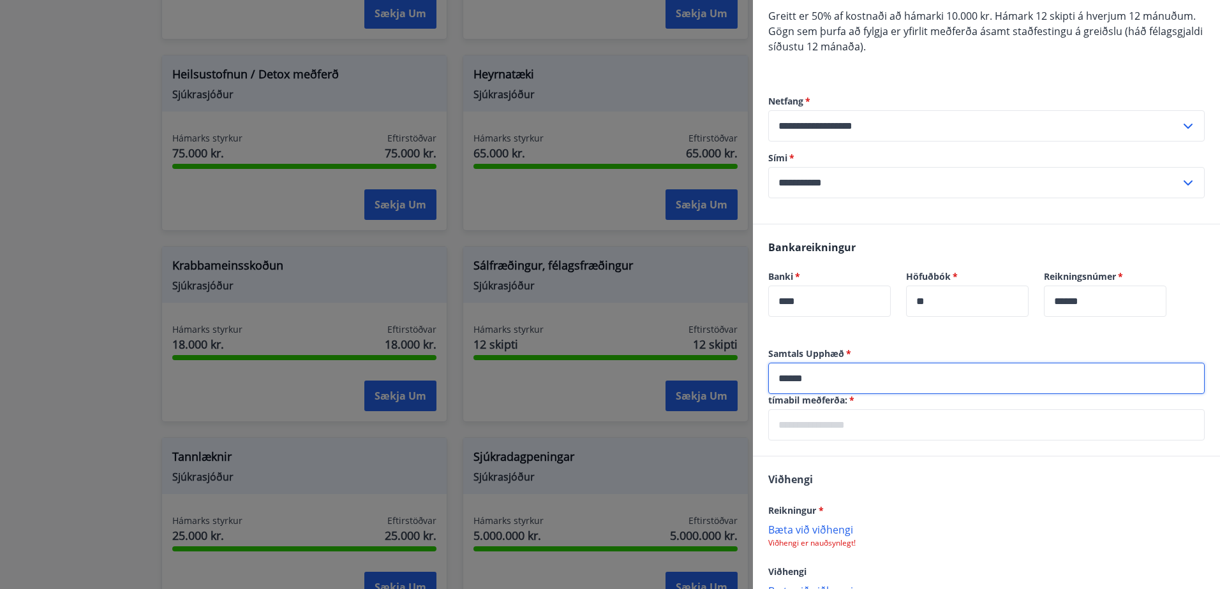
scroll to position [128, 0]
click at [824, 374] on input "******" at bounding box center [986, 377] width 436 height 31
click at [831, 433] on input "text" at bounding box center [986, 423] width 436 height 31
type input "**********"
click at [822, 528] on p "Bæta við viðhengi" at bounding box center [986, 528] width 436 height 13
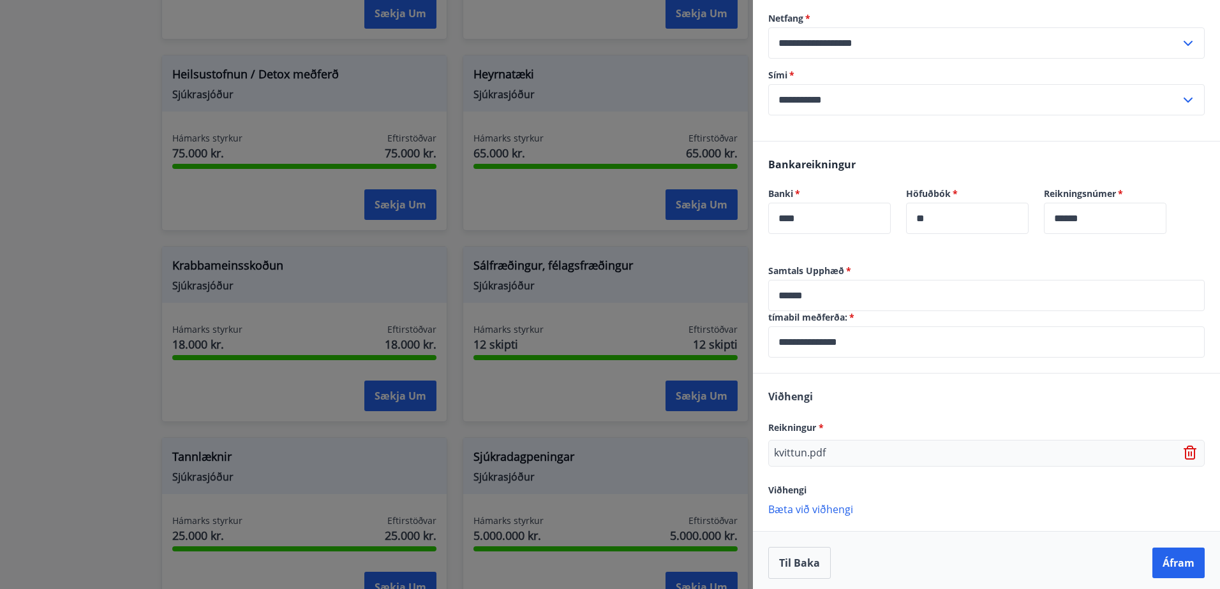
scroll to position [214, 0]
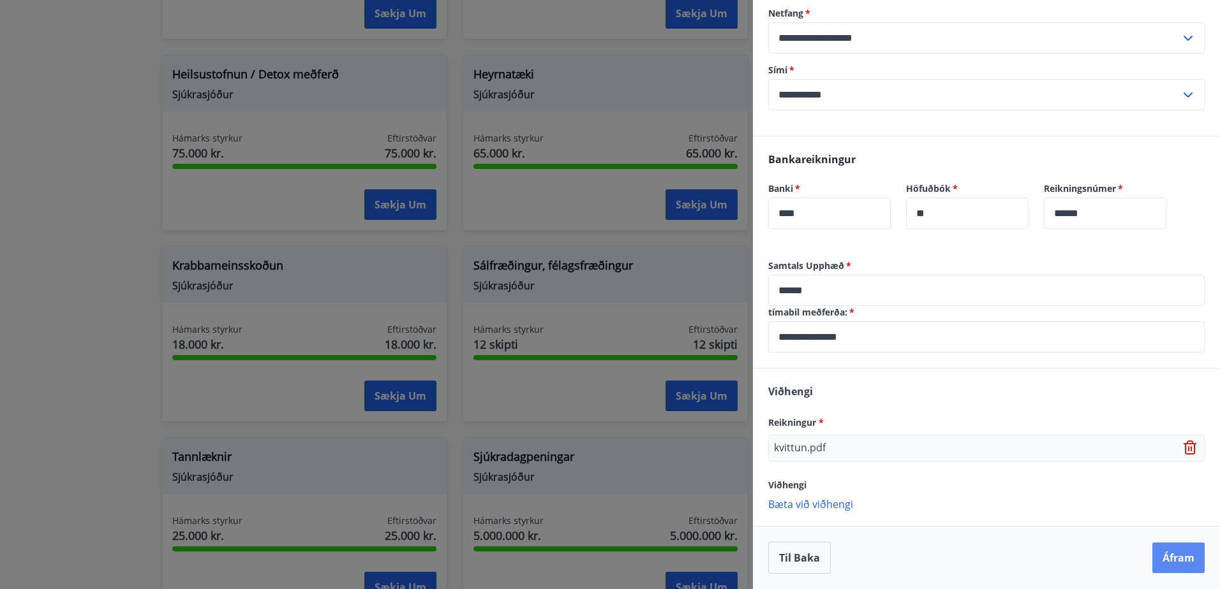
click at [1180, 561] on button "Áfram" at bounding box center [1178, 558] width 52 height 31
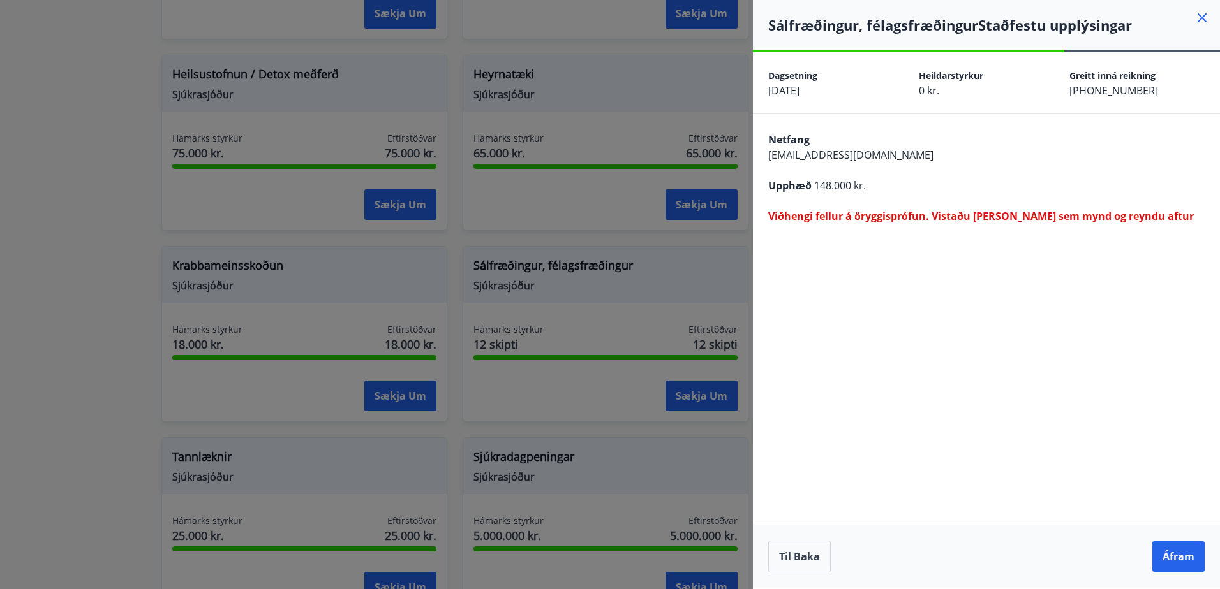
scroll to position [0, 0]
click at [804, 561] on button "Til baka" at bounding box center [799, 557] width 63 height 32
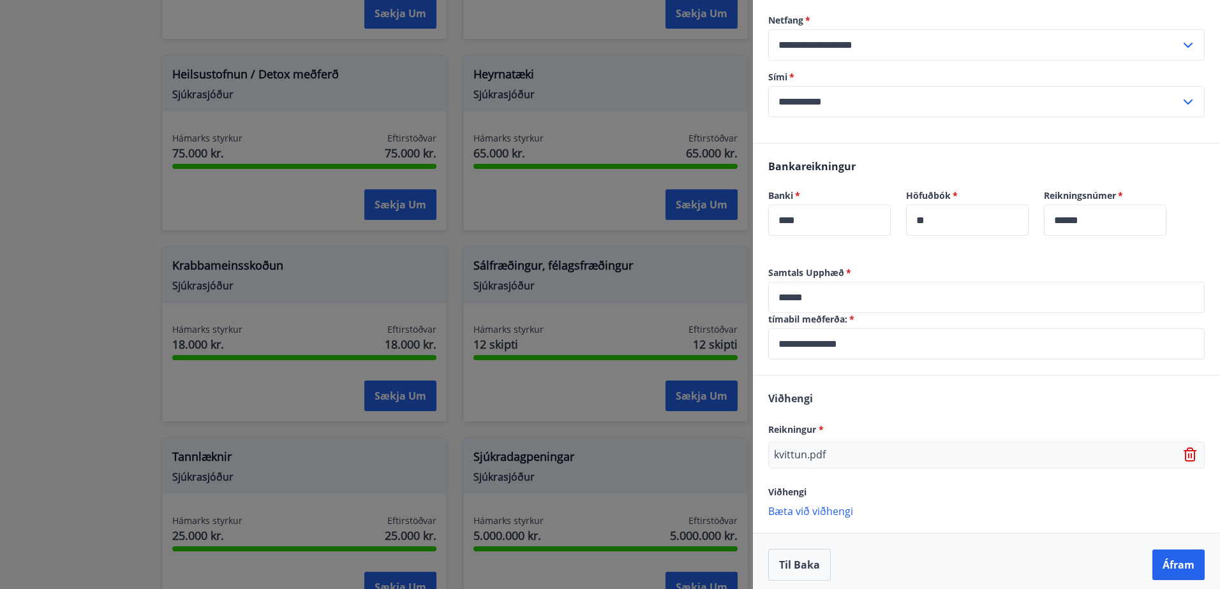
scroll to position [214, 0]
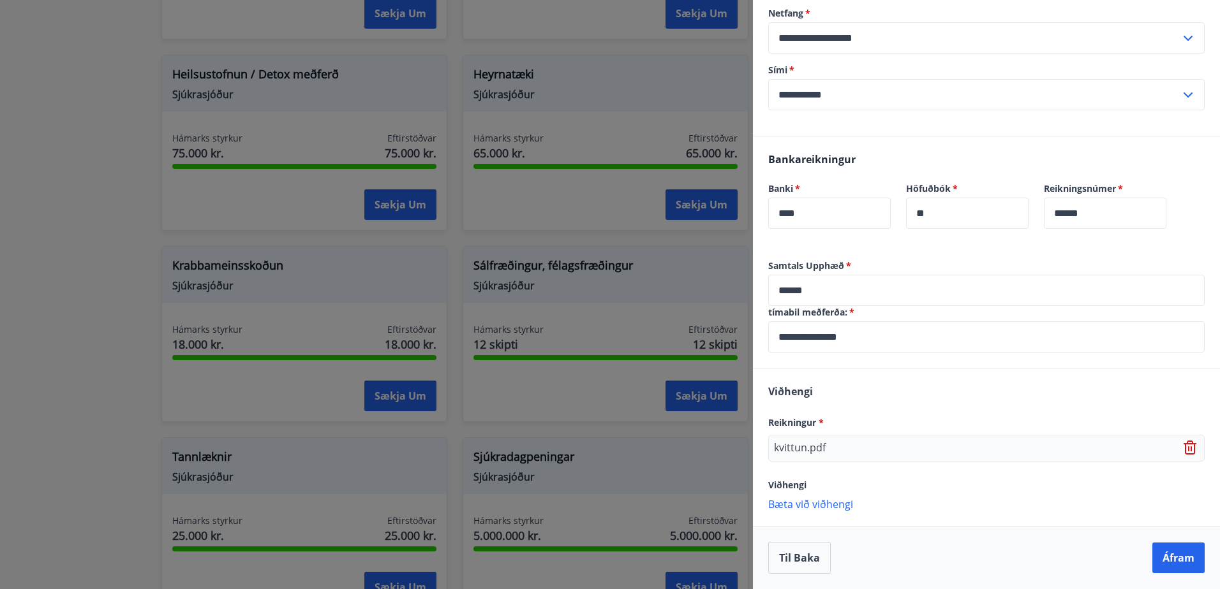
click at [1183, 450] on icon at bounding box center [1190, 448] width 15 height 15
click at [802, 443] on p "Bæta við viðhengi" at bounding box center [986, 442] width 436 height 13
click at [958, 404] on div "Viðhengi Reikningur * Bæta við viðhengi Viðhengi er nauðsynlegt! Viðhengi Bæta …" at bounding box center [986, 448] width 467 height 156
click at [793, 561] on button "Til baka" at bounding box center [799, 558] width 63 height 32
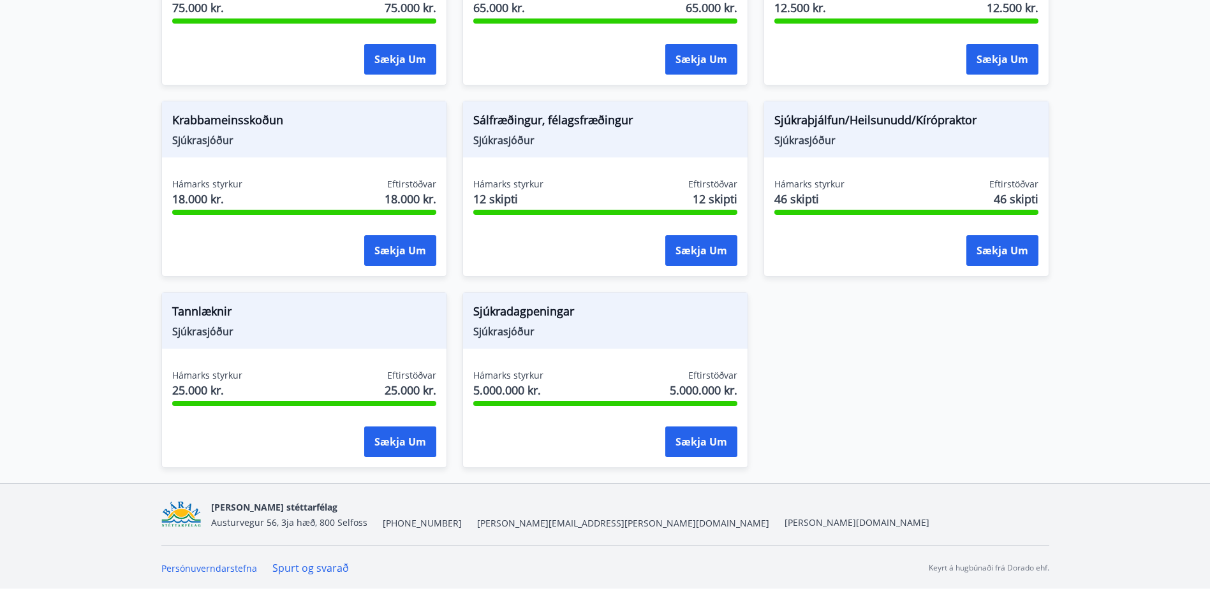
scroll to position [912, 0]
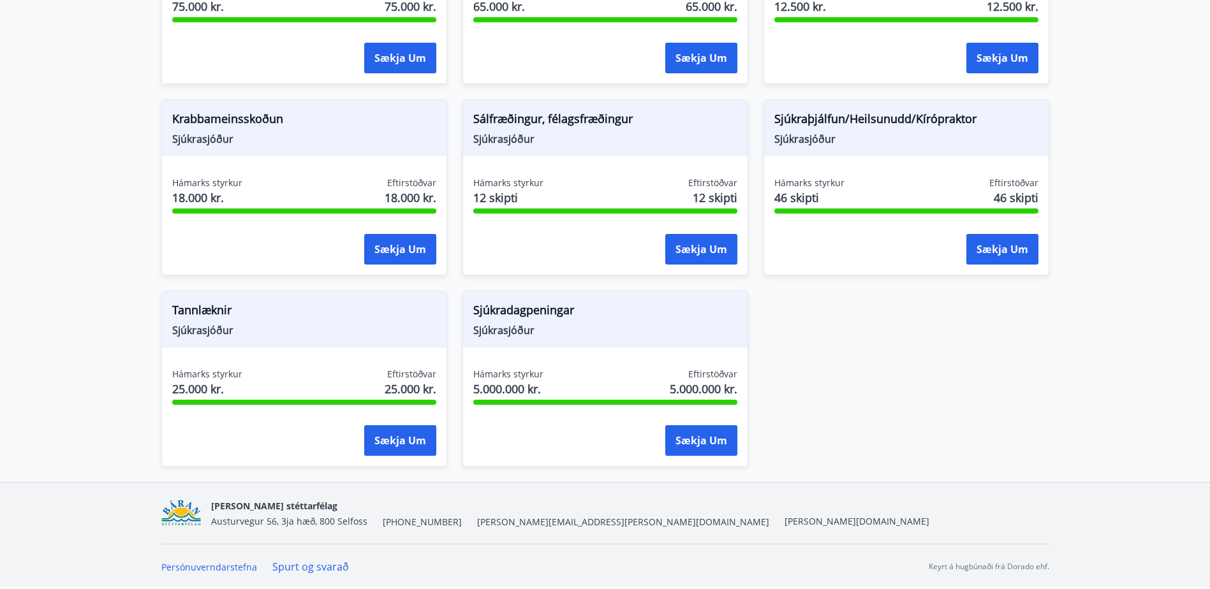
click at [478, 520] on span "[PERSON_NAME][EMAIL_ADDRESS][PERSON_NAME][DOMAIN_NAME]" at bounding box center [623, 522] width 292 height 13
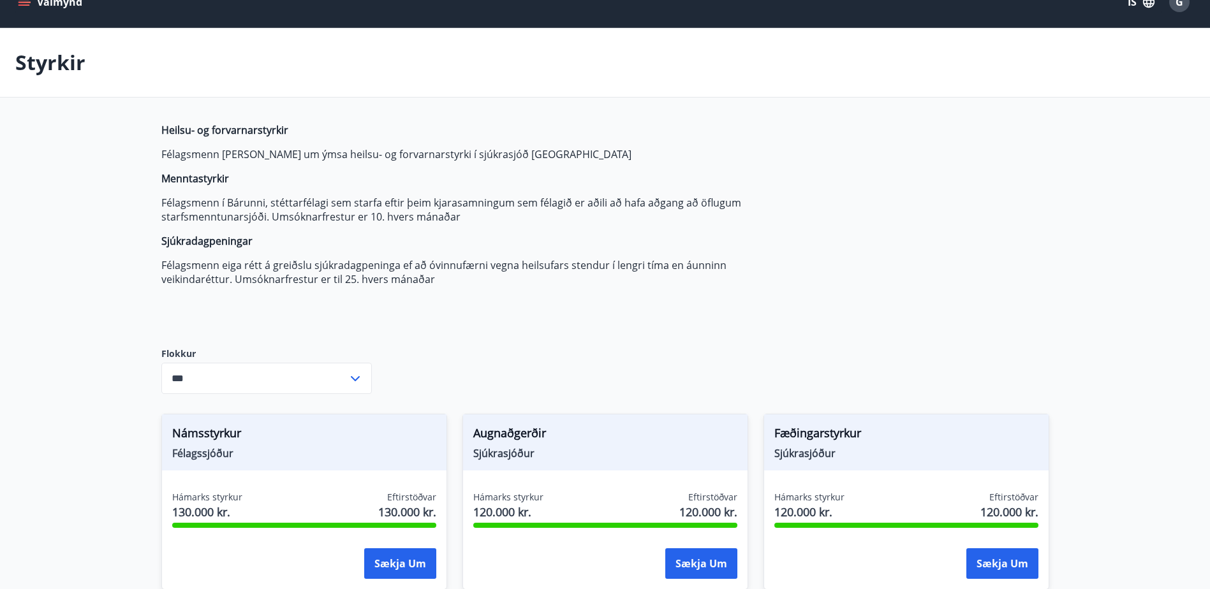
scroll to position [0, 0]
